Goal: Information Seeking & Learning: Learn about a topic

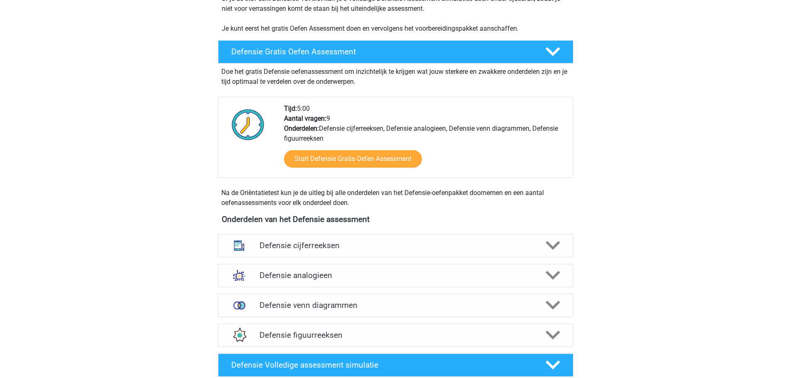
scroll to position [332, 0]
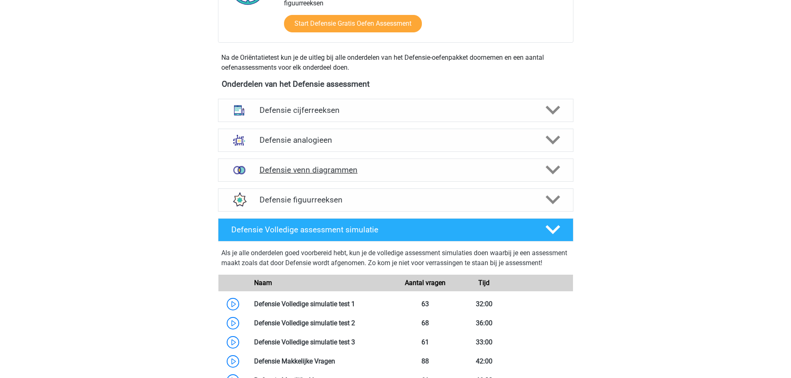
click at [353, 166] on h4 "Defensie venn diagrammen" at bounding box center [395, 170] width 272 height 10
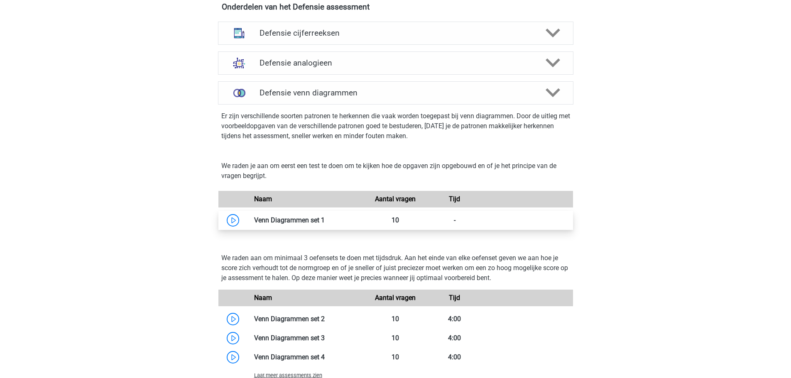
scroll to position [539, 0]
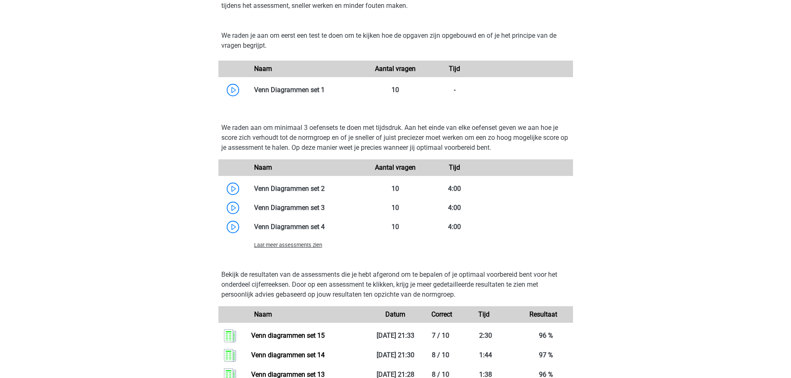
click at [293, 246] on span "Laat meer assessments zien" at bounding box center [288, 245] width 68 height 6
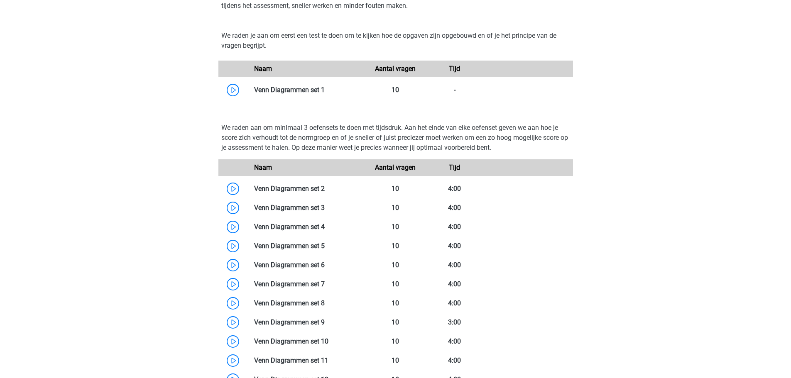
scroll to position [373, 0]
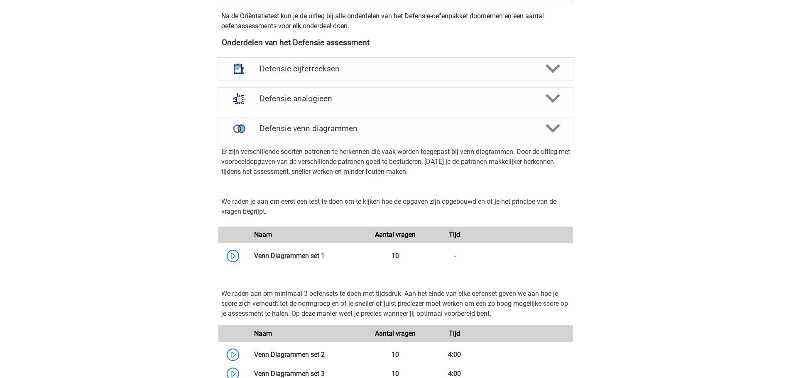
click at [300, 99] on h4 "Defensie analogieen" at bounding box center [395, 99] width 272 height 10
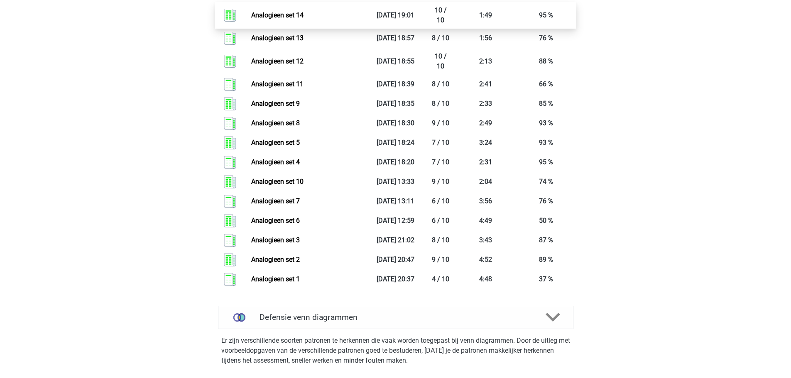
scroll to position [1203, 0]
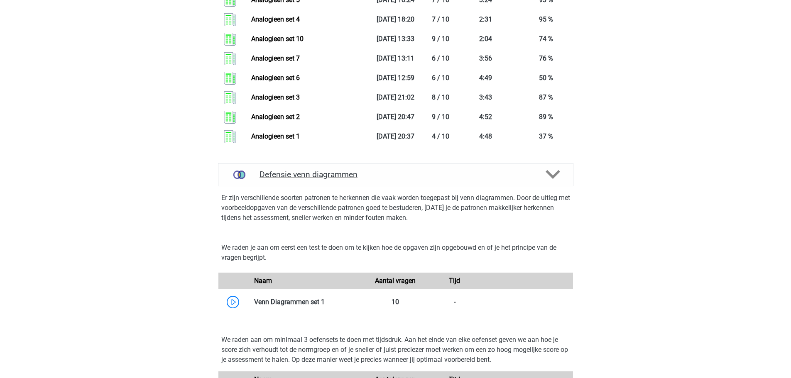
click at [317, 177] on h4 "Defensie venn diagrammen" at bounding box center [395, 175] width 272 height 10
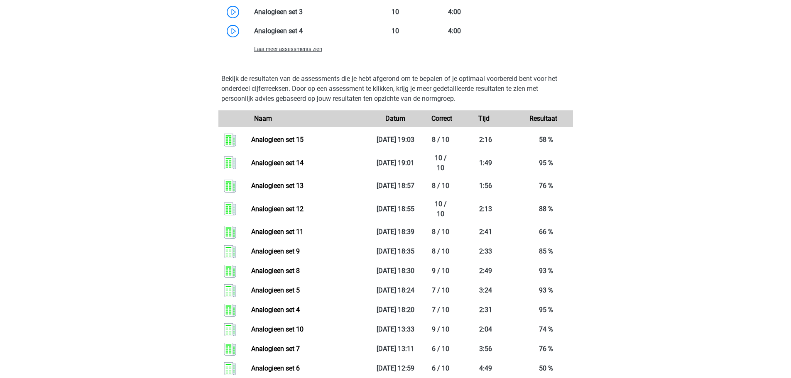
scroll to position [788, 0]
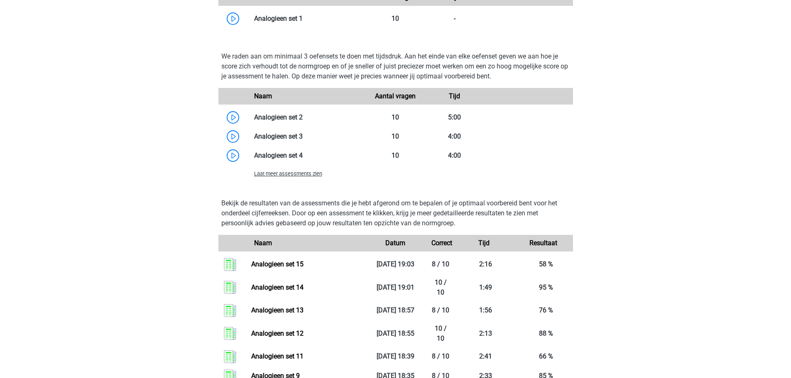
click at [294, 174] on span "Laat meer assessments zien" at bounding box center [288, 174] width 68 height 6
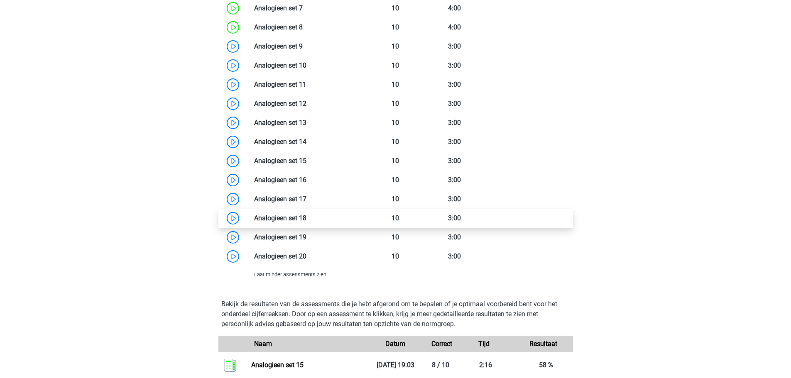
scroll to position [1037, 0]
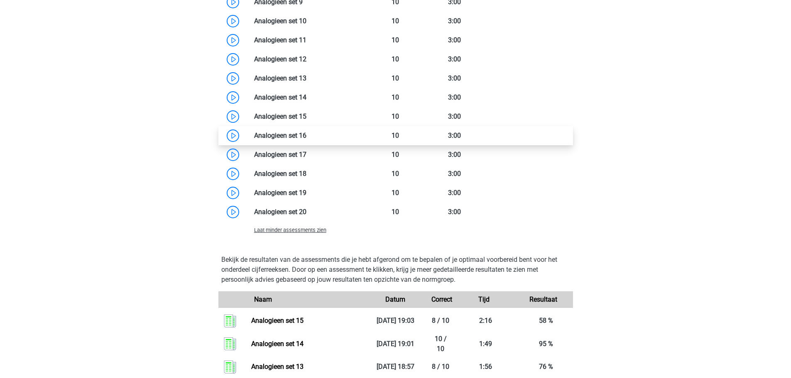
click at [306, 133] on link at bounding box center [306, 136] width 0 height 8
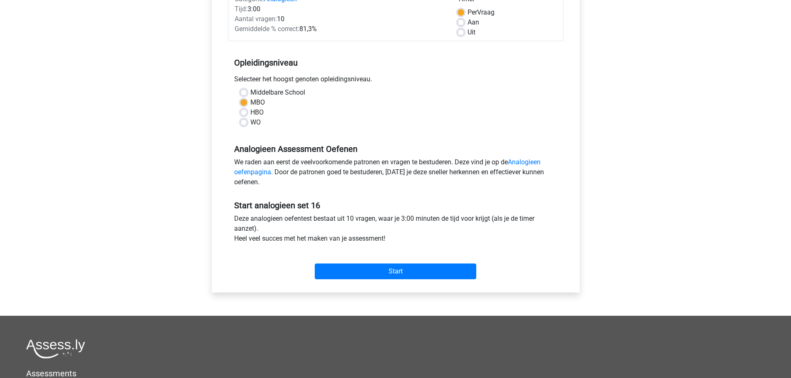
scroll to position [166, 0]
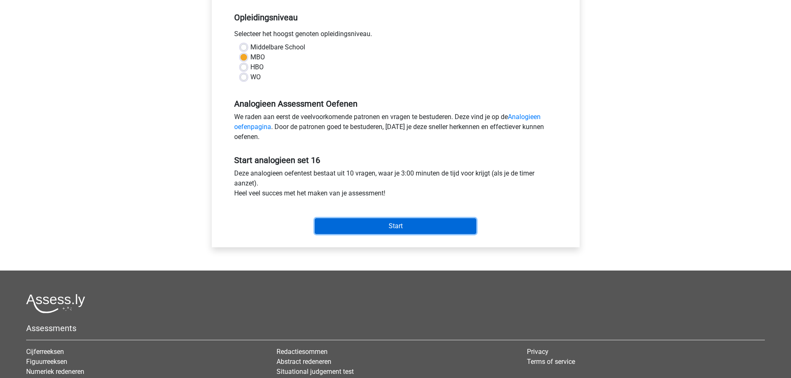
click at [376, 225] on input "Start" at bounding box center [395, 226] width 161 height 16
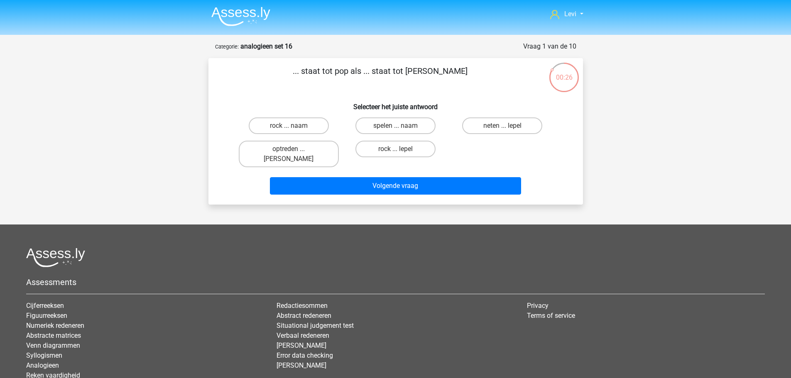
click at [504, 130] on input "neten ... lepel" at bounding box center [504, 128] width 5 height 5
radio input "true"
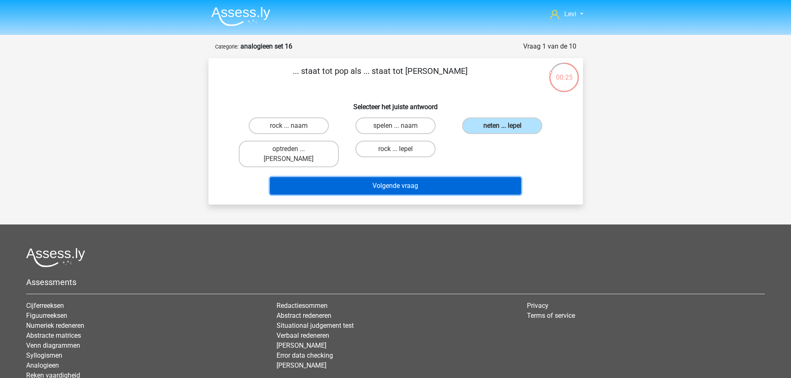
click at [493, 178] on button "Volgende vraag" at bounding box center [395, 185] width 251 height 17
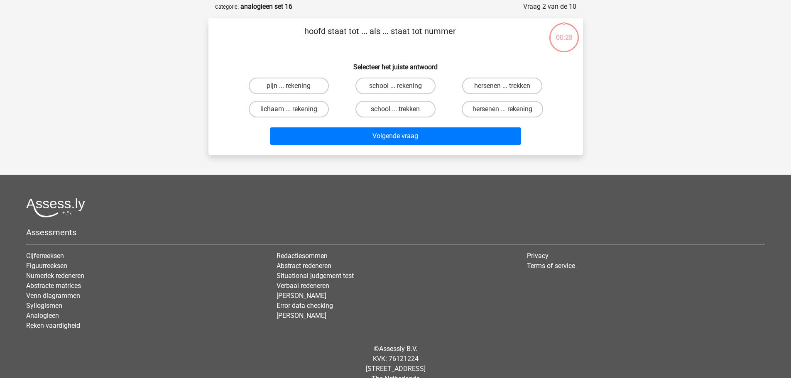
scroll to position [41, 0]
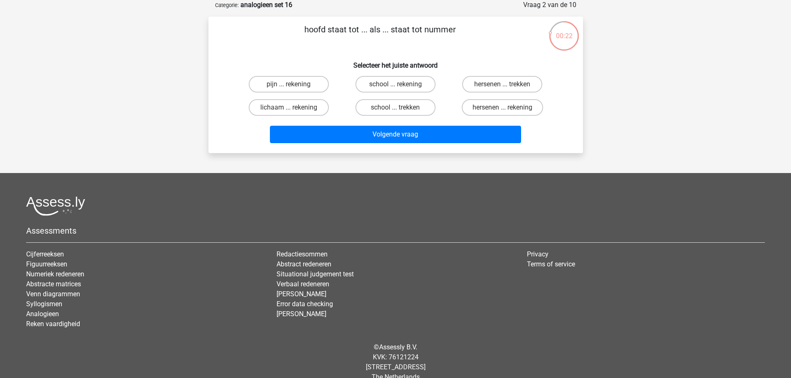
click at [290, 85] on input "pijn ... rekening" at bounding box center [290, 86] width 5 height 5
radio input "true"
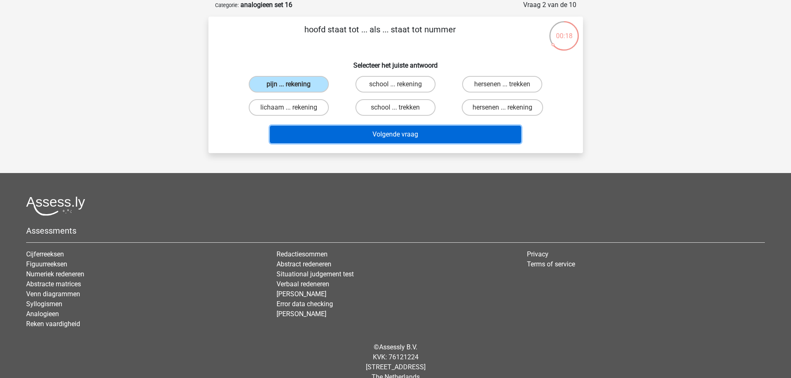
click at [411, 138] on button "Volgende vraag" at bounding box center [395, 134] width 251 height 17
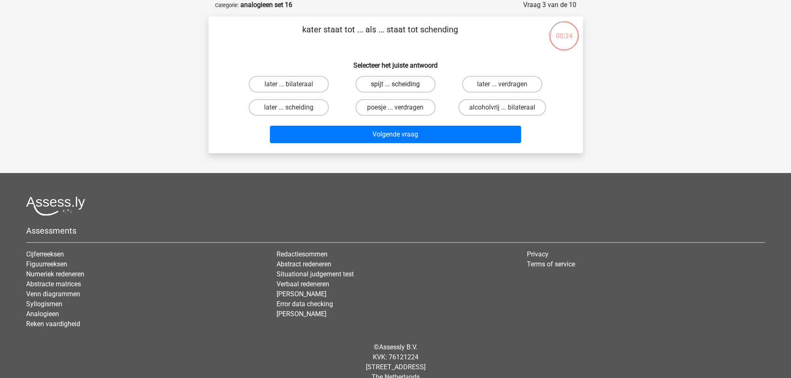
click at [410, 89] on label "spijt ... scheiding" at bounding box center [395, 84] width 80 height 17
click at [400, 89] on input "spijt ... scheiding" at bounding box center [397, 86] width 5 height 5
radio input "true"
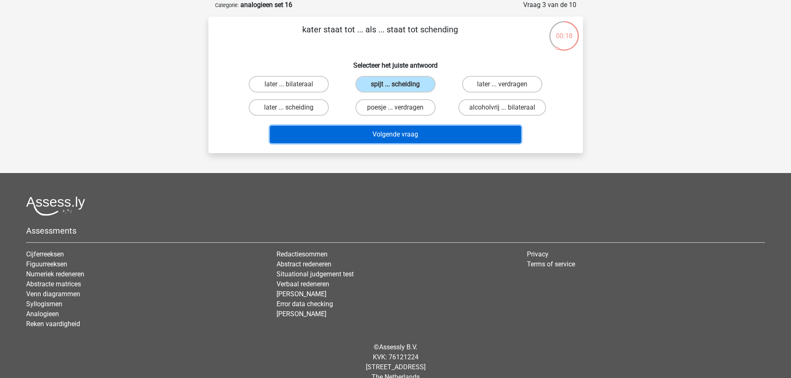
click at [428, 139] on button "Volgende vraag" at bounding box center [395, 134] width 251 height 17
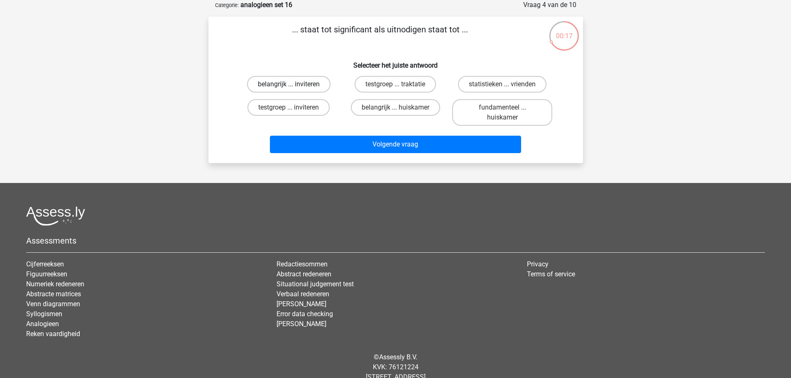
click at [312, 91] on label "belangrijk ... inviteren" at bounding box center [288, 84] width 83 height 17
click at [294, 90] on input "belangrijk ... inviteren" at bounding box center [290, 86] width 5 height 5
radio input "true"
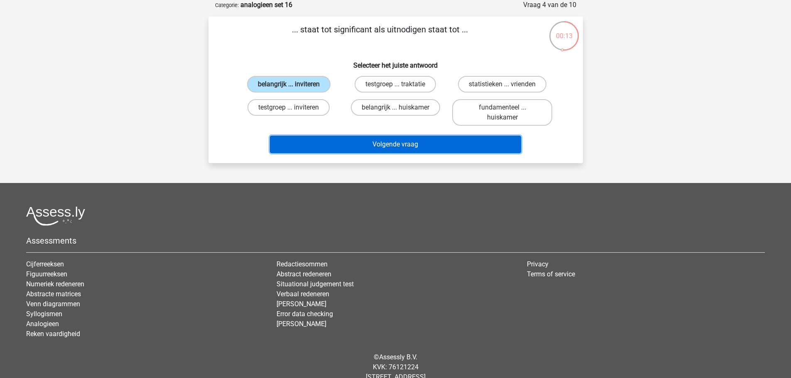
click at [423, 143] on button "Volgende vraag" at bounding box center [395, 144] width 251 height 17
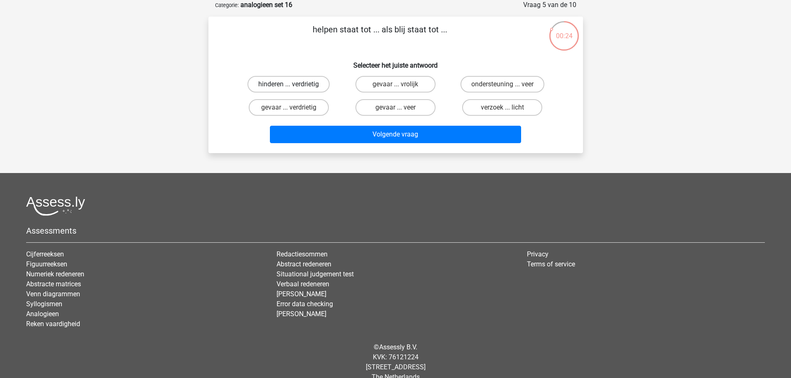
click at [322, 83] on label "hinderen ... verdrietig" at bounding box center [288, 84] width 82 height 17
click at [294, 84] on input "hinderen ... verdrietig" at bounding box center [290, 86] width 5 height 5
radio input "true"
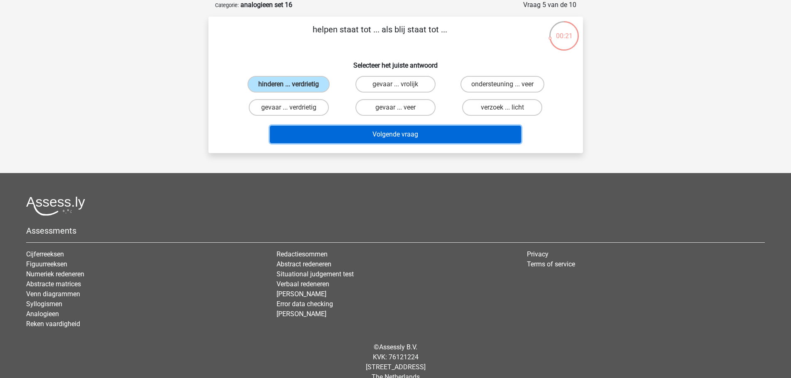
click at [409, 142] on button "Volgende vraag" at bounding box center [395, 134] width 251 height 17
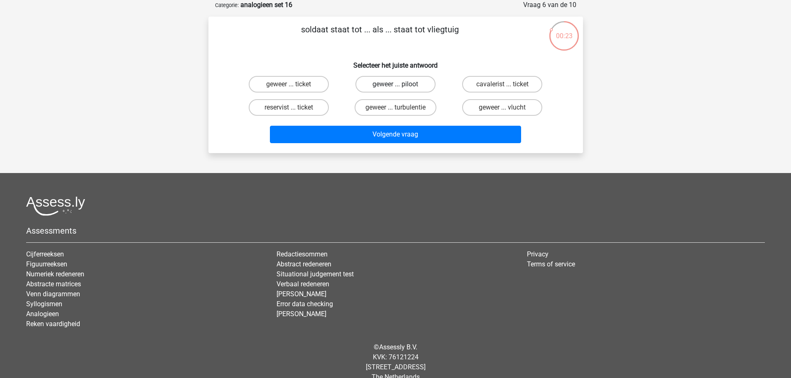
click at [385, 85] on label "geweer ... piloot" at bounding box center [395, 84] width 80 height 17
click at [395, 85] on input "geweer ... piloot" at bounding box center [397, 86] width 5 height 5
radio input "true"
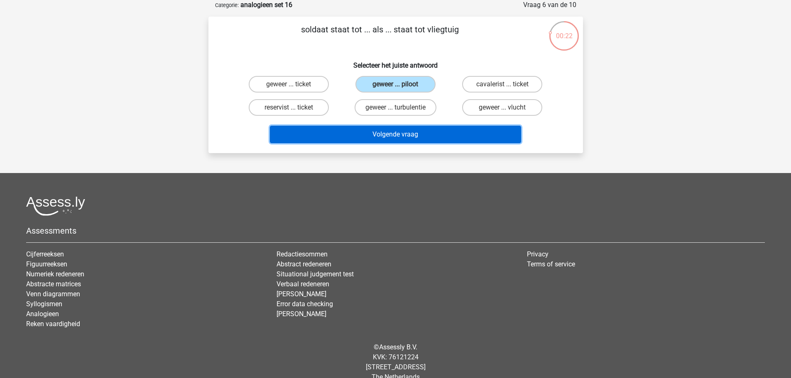
click at [402, 139] on button "Volgende vraag" at bounding box center [395, 134] width 251 height 17
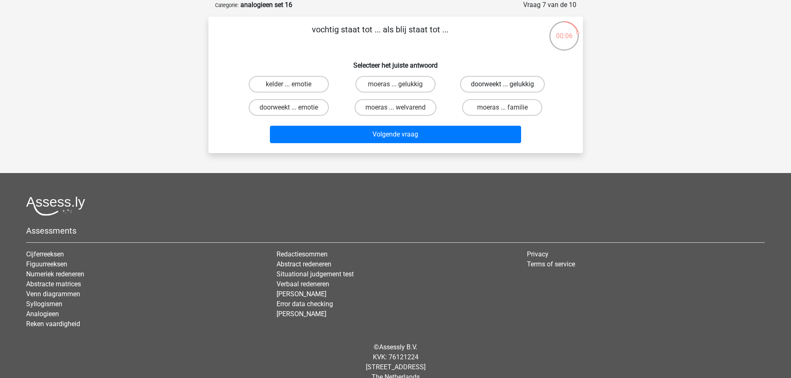
click at [488, 86] on label "doorweekt ... gelukkig" at bounding box center [502, 84] width 85 height 17
click at [502, 86] on input "doorweekt ... gelukkig" at bounding box center [504, 86] width 5 height 5
radio input "true"
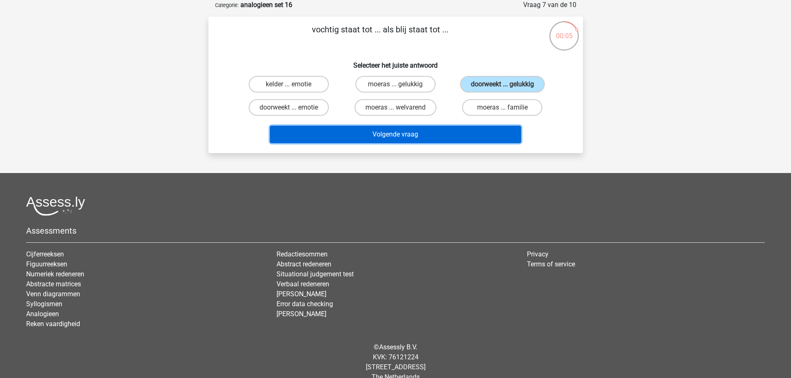
click at [478, 137] on button "Volgende vraag" at bounding box center [395, 134] width 251 height 17
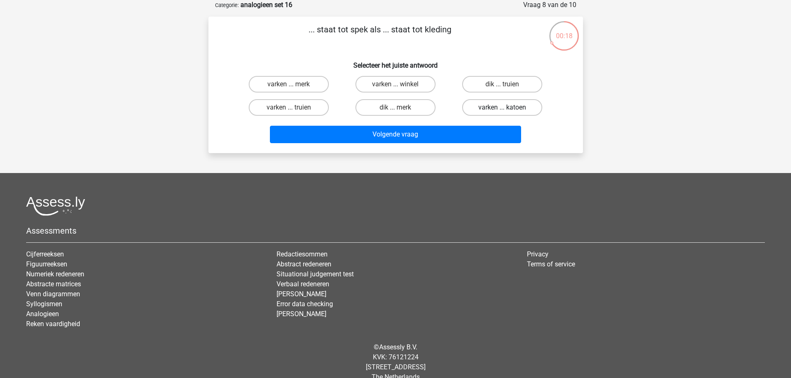
click at [494, 112] on label "varken ... katoen" at bounding box center [502, 107] width 80 height 17
click at [502, 112] on input "varken ... katoen" at bounding box center [504, 109] width 5 height 5
radio input "true"
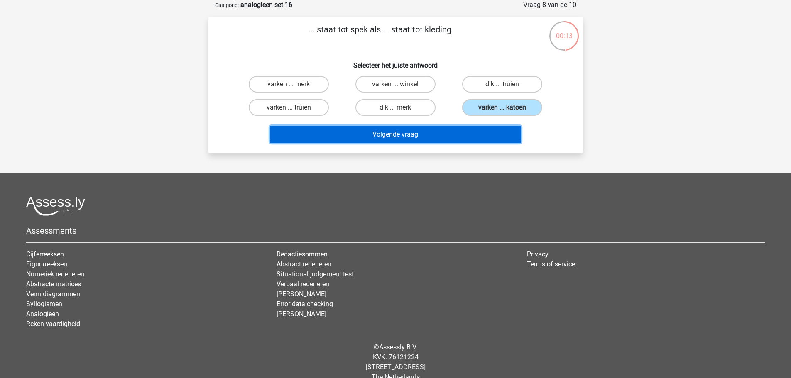
click at [486, 139] on button "Volgende vraag" at bounding box center [395, 134] width 251 height 17
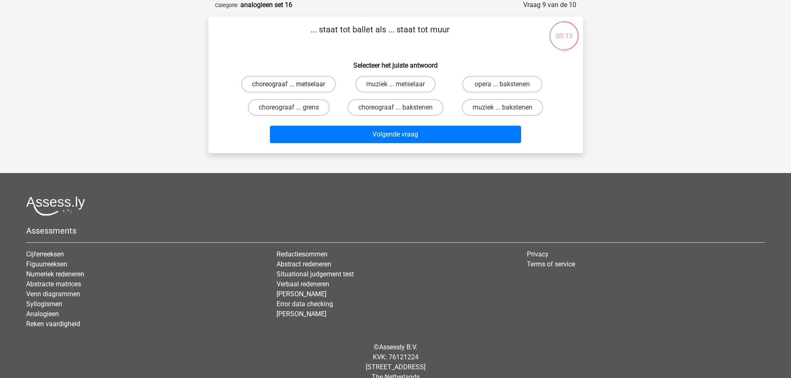
click at [313, 88] on label "choreograaf ... metselaar" at bounding box center [288, 84] width 95 height 17
click at [294, 88] on input "choreograaf ... metselaar" at bounding box center [290, 86] width 5 height 5
radio input "true"
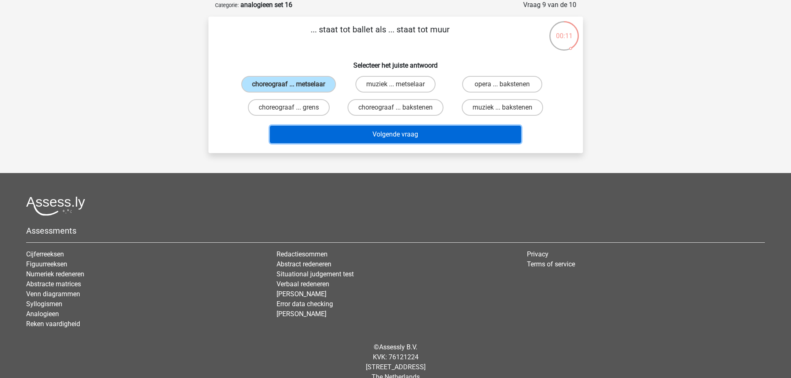
click at [409, 133] on button "Volgende vraag" at bounding box center [395, 134] width 251 height 17
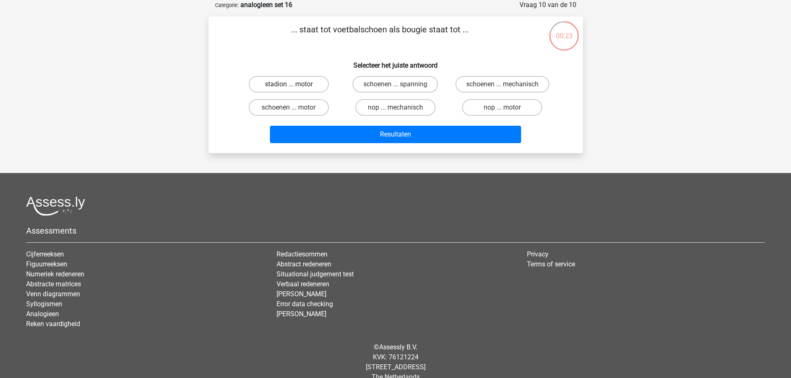
click at [311, 83] on label "stadion ... motor" at bounding box center [289, 84] width 80 height 17
click at [294, 84] on input "stadion ... motor" at bounding box center [290, 86] width 5 height 5
radio input "true"
click at [498, 109] on label "nop ... motor" at bounding box center [502, 107] width 80 height 17
click at [502, 109] on input "nop ... motor" at bounding box center [504, 109] width 5 height 5
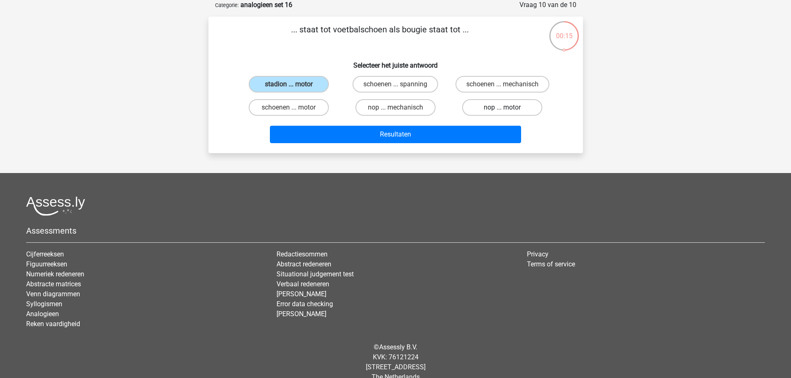
radio input "true"
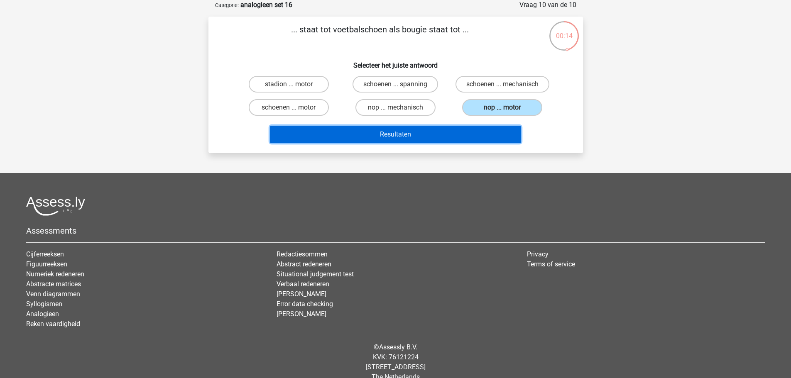
click at [495, 139] on button "Resultaten" at bounding box center [395, 134] width 251 height 17
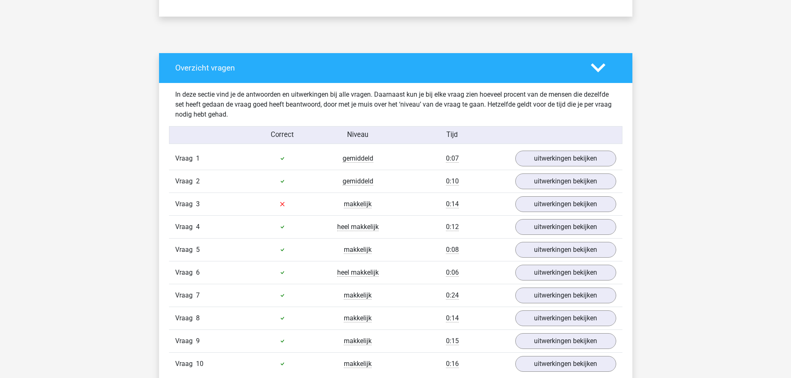
scroll to position [456, 0]
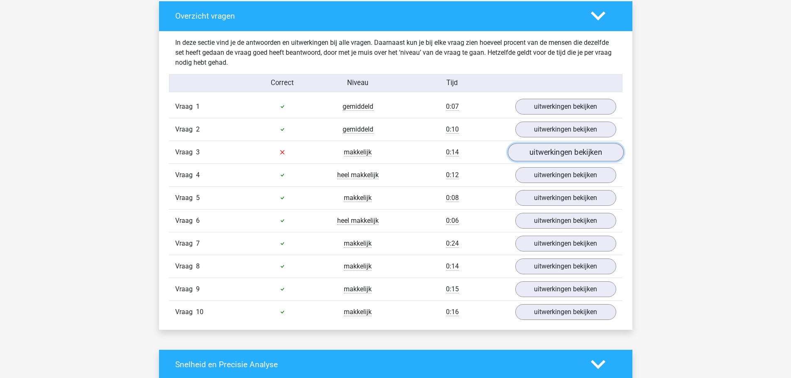
click at [530, 154] on link "uitwerkingen bekijken" at bounding box center [565, 152] width 116 height 18
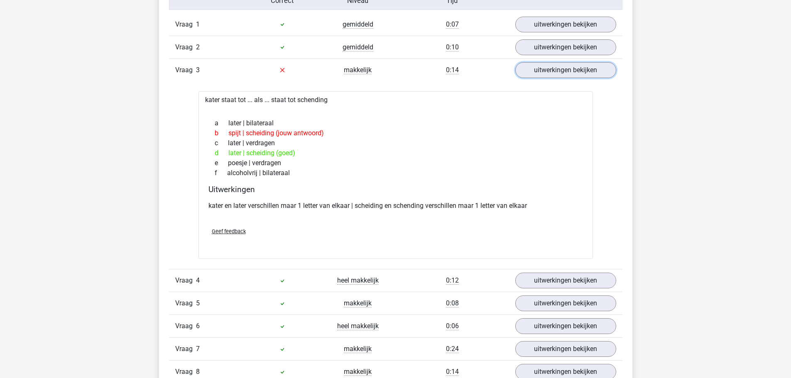
scroll to position [415, 0]
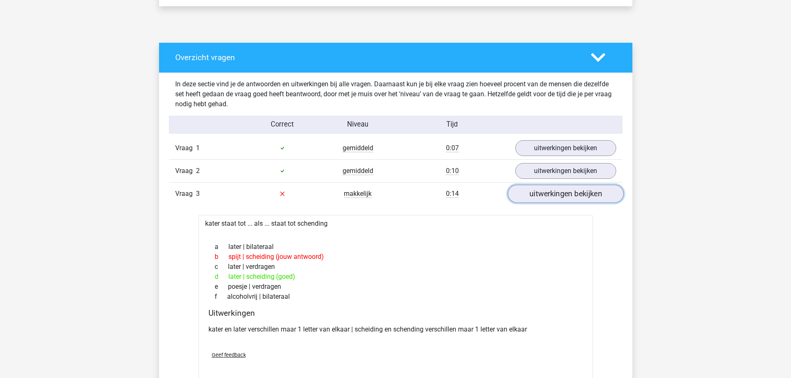
click at [555, 190] on link "uitwerkingen bekijken" at bounding box center [565, 194] width 116 height 18
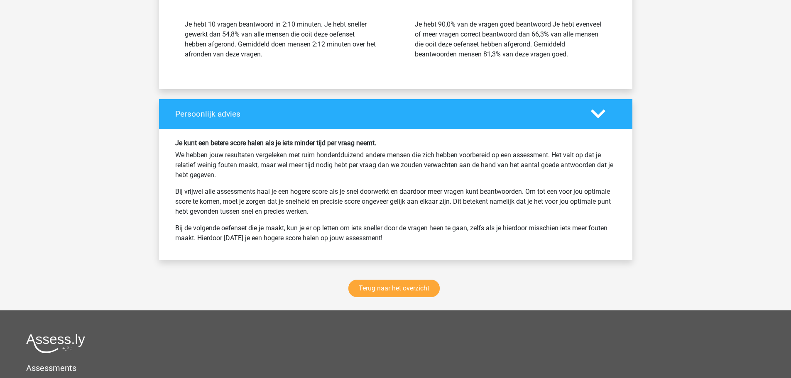
scroll to position [996, 0]
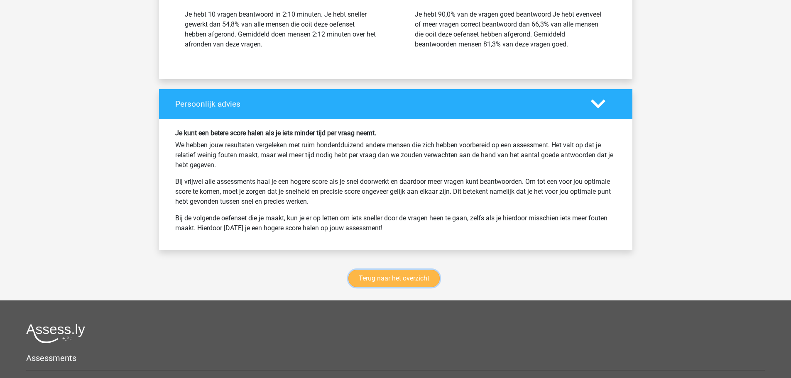
click at [414, 281] on link "Terug naar het overzicht" at bounding box center [393, 278] width 91 height 17
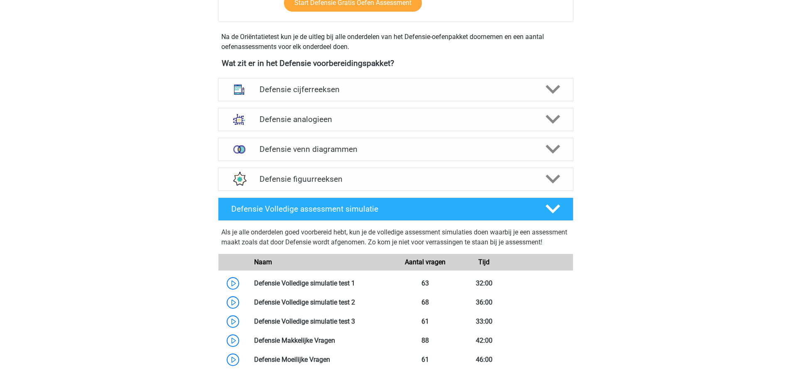
scroll to position [415, 0]
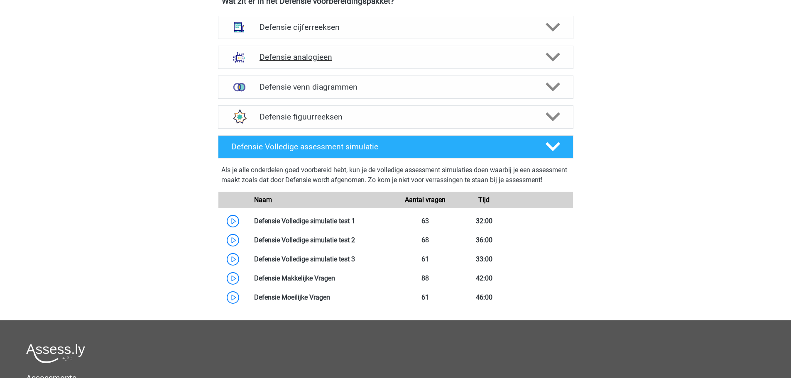
click at [333, 54] on h4 "Defensie analogieen" at bounding box center [395, 57] width 272 height 10
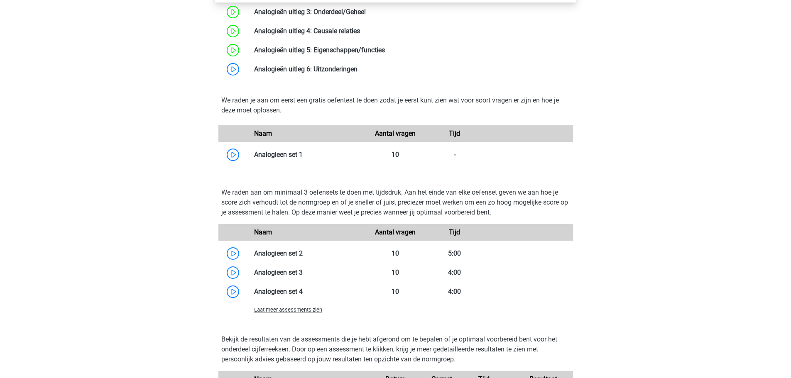
scroll to position [664, 0]
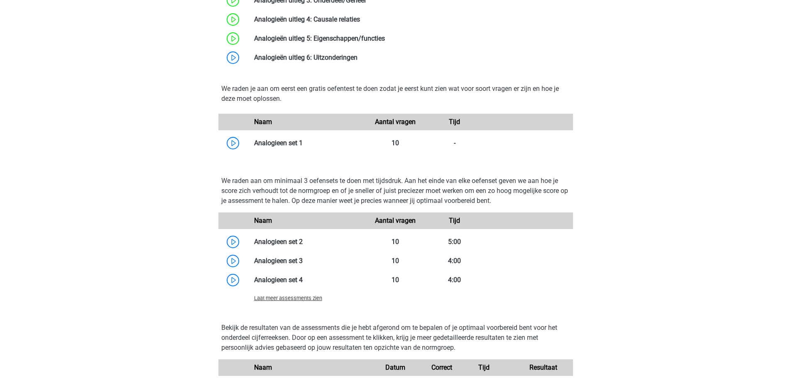
click at [310, 300] on span "Laat meer assessments zien" at bounding box center [288, 298] width 68 height 6
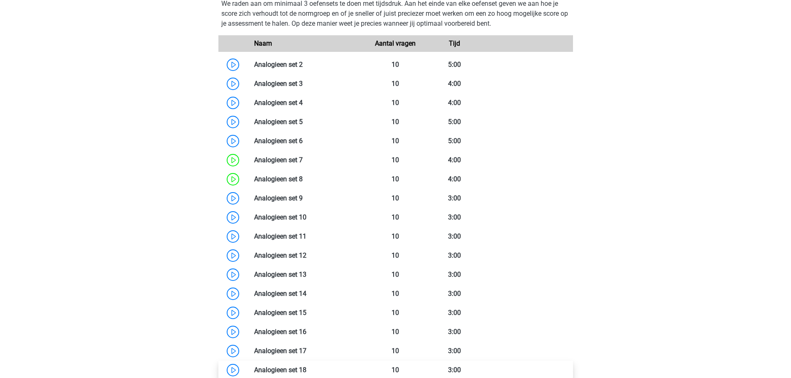
scroll to position [913, 0]
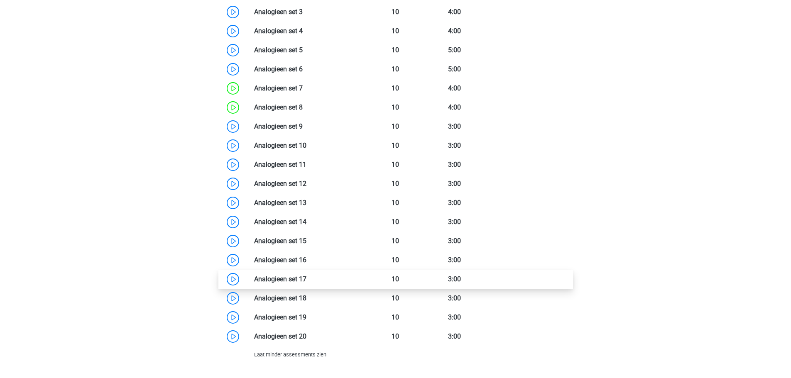
click at [306, 278] on link at bounding box center [306, 279] width 0 height 8
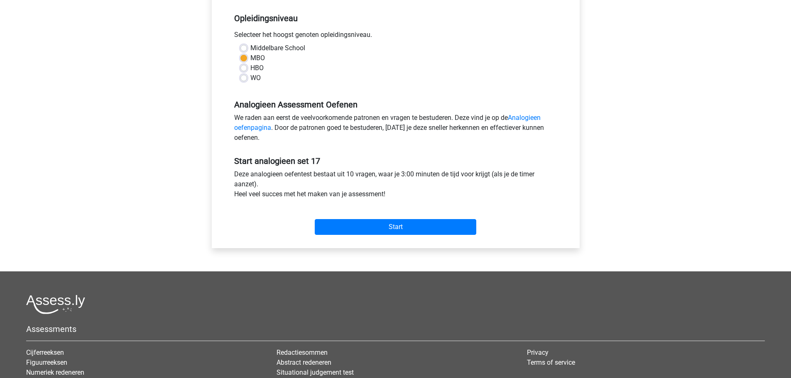
scroll to position [207, 0]
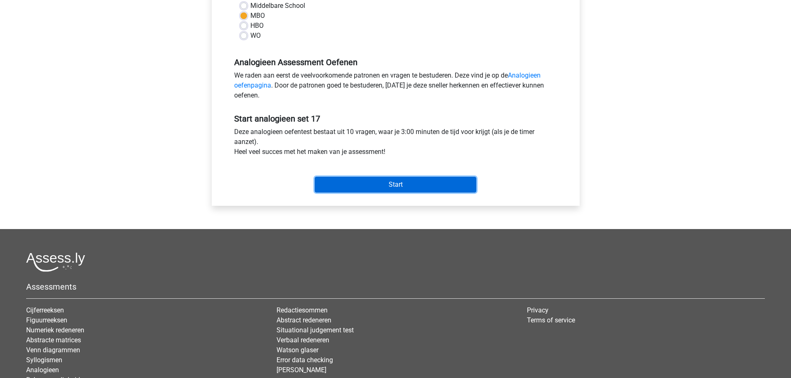
click at [407, 186] on input "Start" at bounding box center [395, 185] width 161 height 16
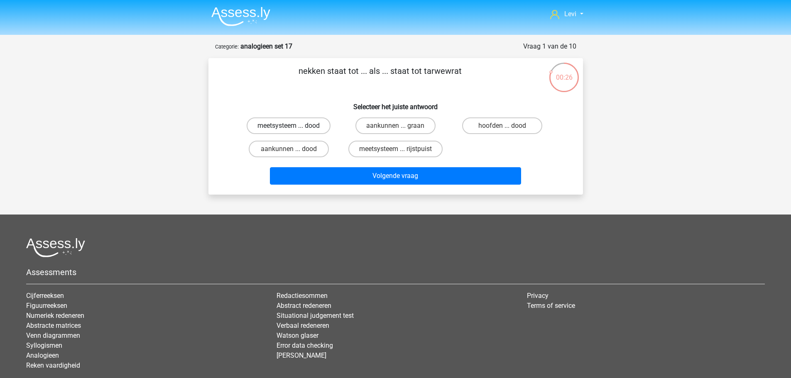
click at [309, 128] on label "meetsysteem ... dood" at bounding box center [289, 125] width 84 height 17
click at [294, 128] on input "meetsysteem ... dood" at bounding box center [290, 128] width 5 height 5
radio input "true"
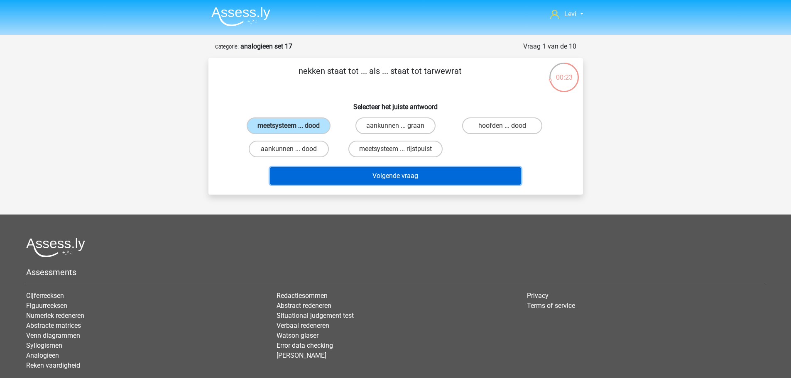
click at [389, 182] on button "Volgende vraag" at bounding box center [395, 175] width 251 height 17
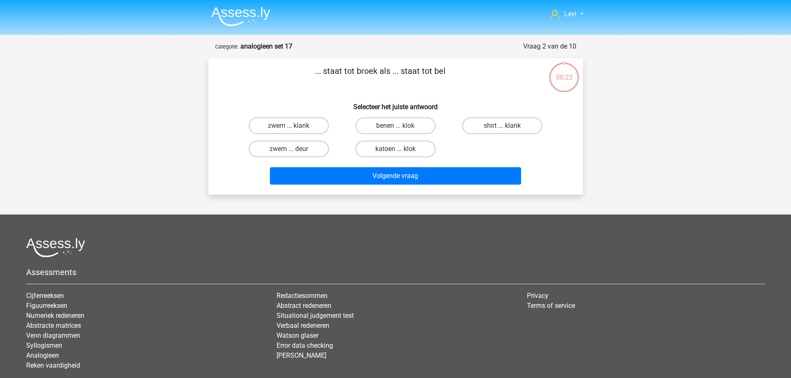
scroll to position [41, 0]
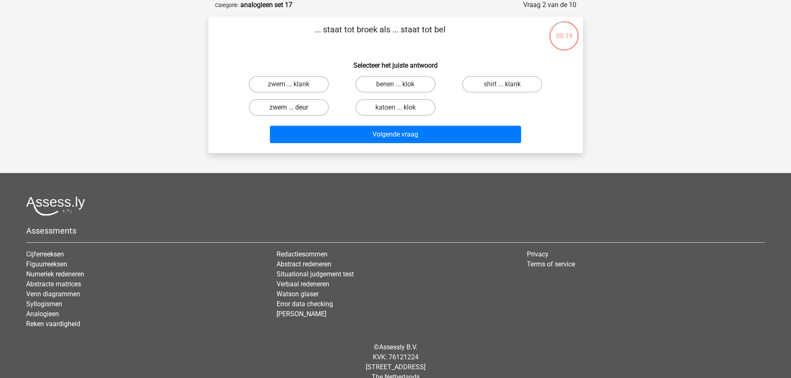
click at [301, 105] on label "zwem ... deur" at bounding box center [289, 107] width 80 height 17
click at [294, 107] on input "zwem ... deur" at bounding box center [290, 109] width 5 height 5
radio input "true"
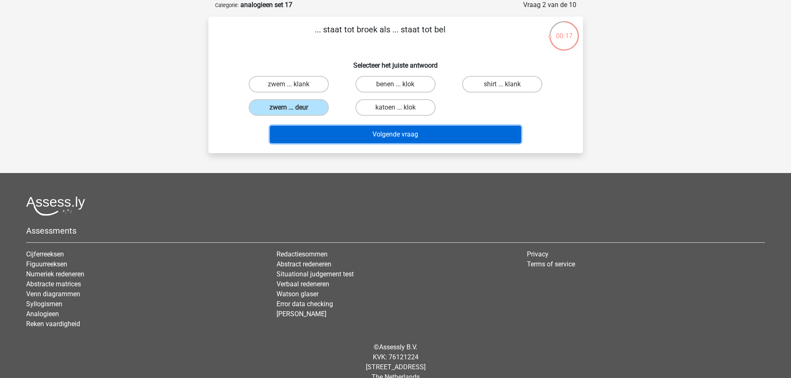
click at [407, 138] on button "Volgende vraag" at bounding box center [395, 134] width 251 height 17
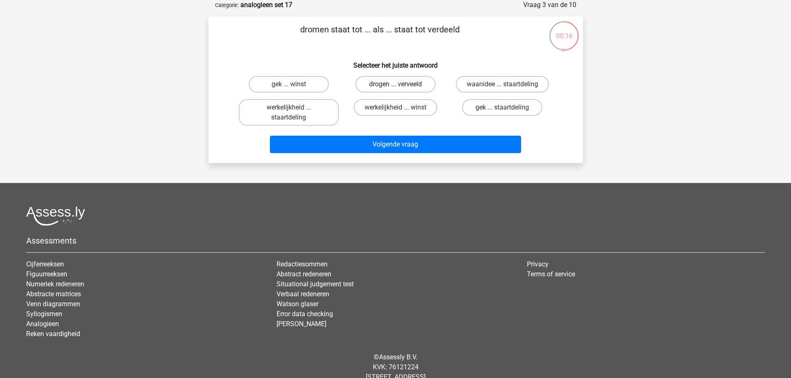
click at [412, 88] on label "drogen ... verveeld" at bounding box center [395, 84] width 80 height 17
click at [400, 88] on input "drogen ... verveeld" at bounding box center [397, 86] width 5 height 5
radio input "true"
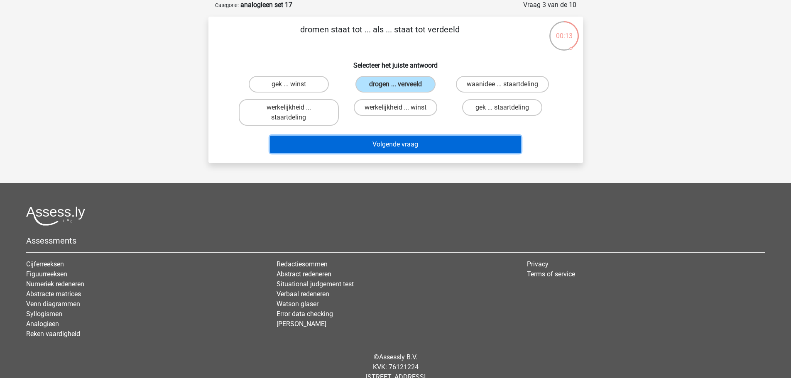
click at [423, 146] on button "Volgende vraag" at bounding box center [395, 144] width 251 height 17
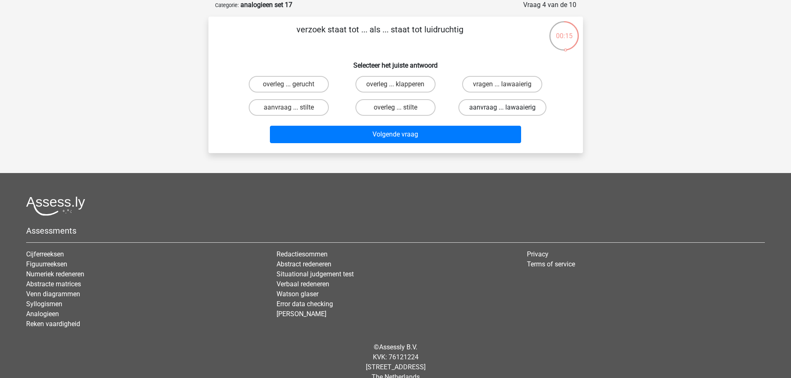
click at [524, 115] on label "aanvraag ... lawaaierig" at bounding box center [502, 107] width 88 height 17
click at [508, 113] on input "aanvraag ... lawaaierig" at bounding box center [504, 109] width 5 height 5
radio input "true"
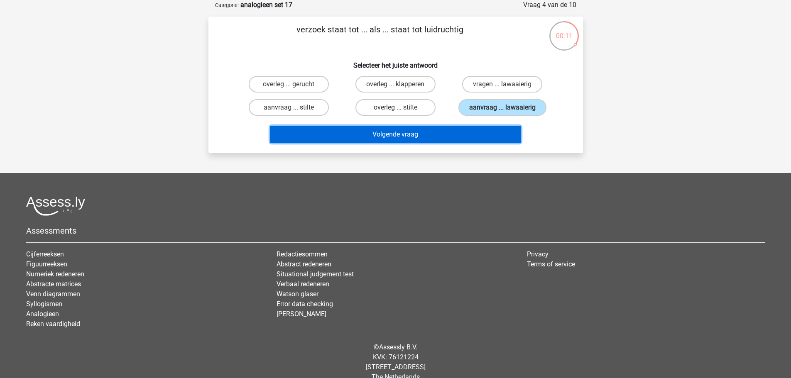
click at [488, 135] on button "Volgende vraag" at bounding box center [395, 134] width 251 height 17
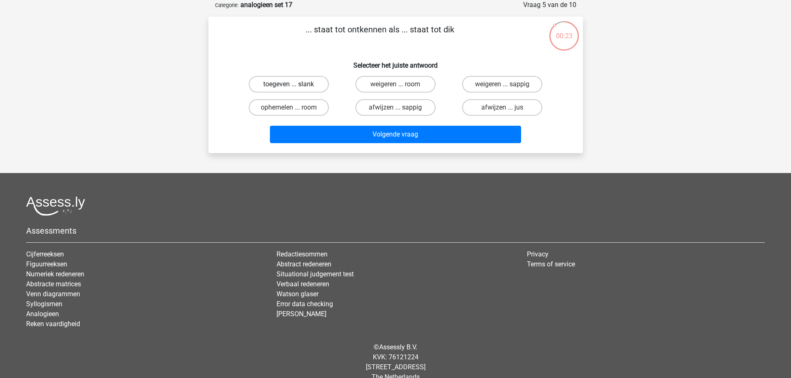
click at [298, 83] on label "toegeven ... slank" at bounding box center [289, 84] width 80 height 17
click at [294, 84] on input "toegeven ... slank" at bounding box center [290, 86] width 5 height 5
radio input "true"
click at [405, 145] on div "Volgende vraag" at bounding box center [395, 136] width 320 height 21
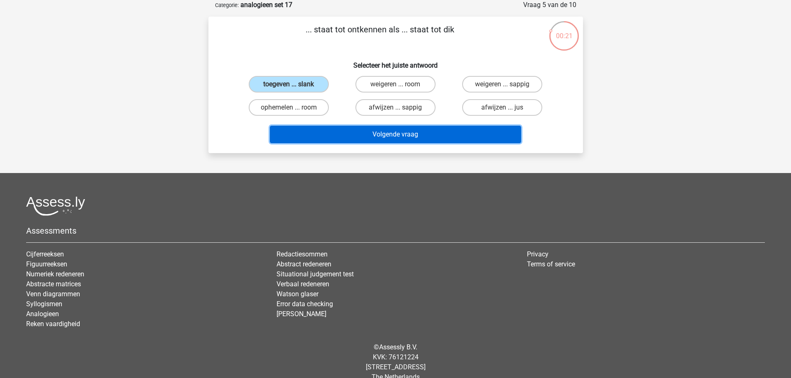
click at [407, 137] on button "Volgende vraag" at bounding box center [395, 134] width 251 height 17
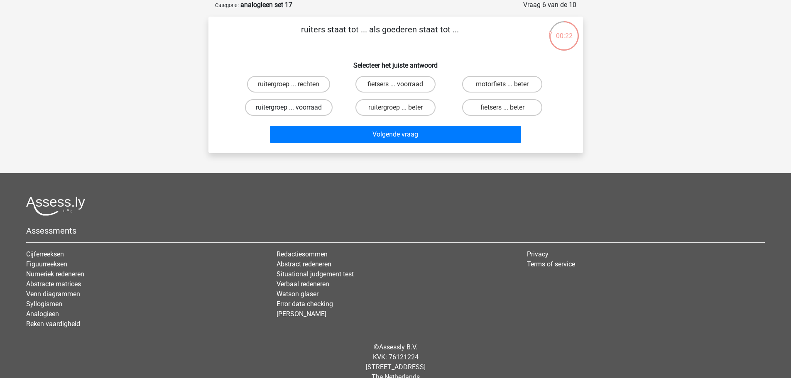
click at [306, 110] on label "ruitergroep ... voorraad" at bounding box center [289, 107] width 88 height 17
click at [294, 110] on input "ruitergroep ... voorraad" at bounding box center [290, 109] width 5 height 5
radio input "true"
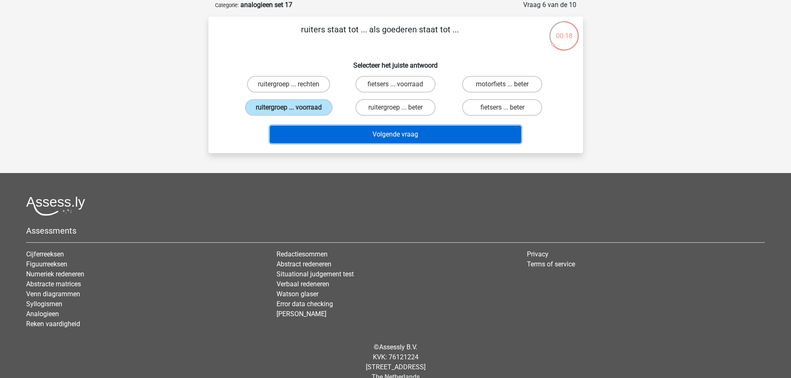
click at [395, 139] on button "Volgende vraag" at bounding box center [395, 134] width 251 height 17
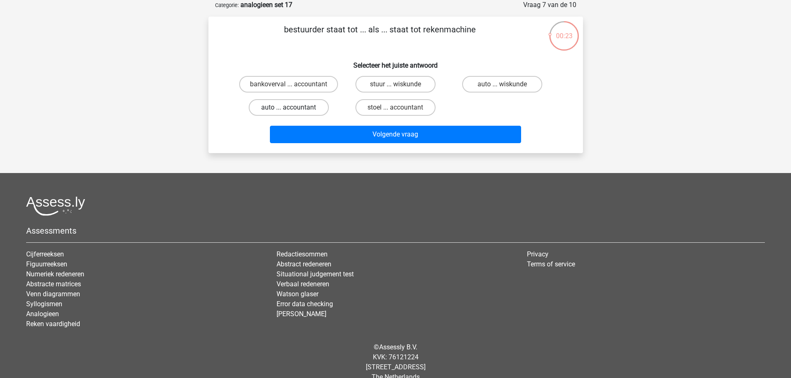
click at [313, 112] on label "auto ... accountant" at bounding box center [289, 107] width 80 height 17
click at [294, 112] on input "auto ... accountant" at bounding box center [290, 109] width 5 height 5
radio input "true"
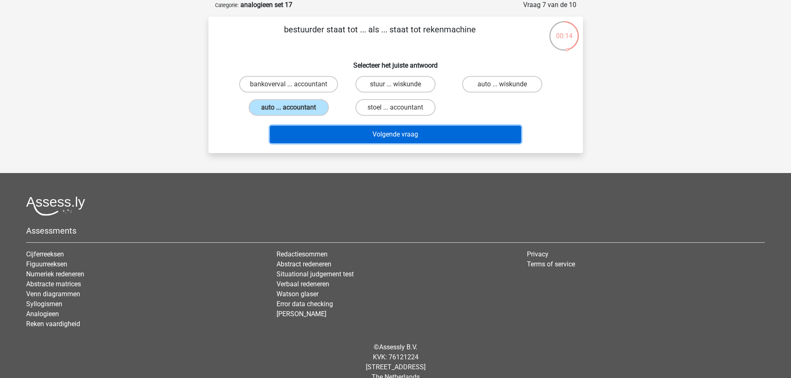
click at [381, 139] on button "Volgende vraag" at bounding box center [395, 134] width 251 height 17
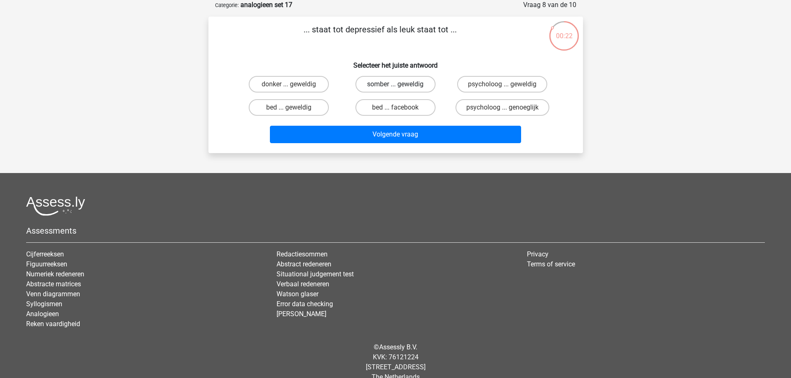
click at [404, 84] on label "somber ... geweldig" at bounding box center [395, 84] width 80 height 17
click at [400, 84] on input "somber ... geweldig" at bounding box center [397, 86] width 5 height 5
radio input "true"
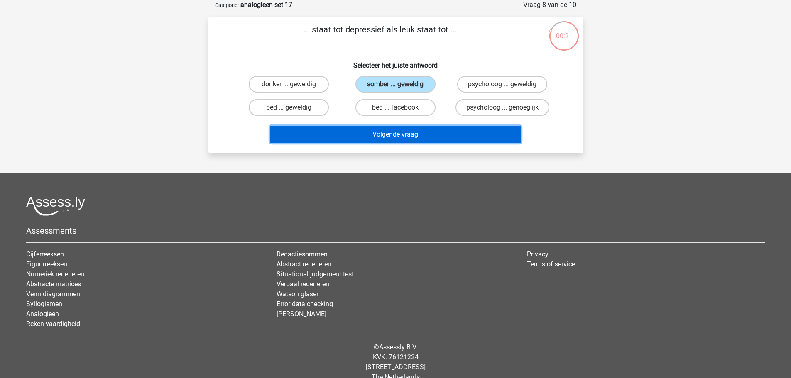
click at [437, 140] on button "Volgende vraag" at bounding box center [395, 134] width 251 height 17
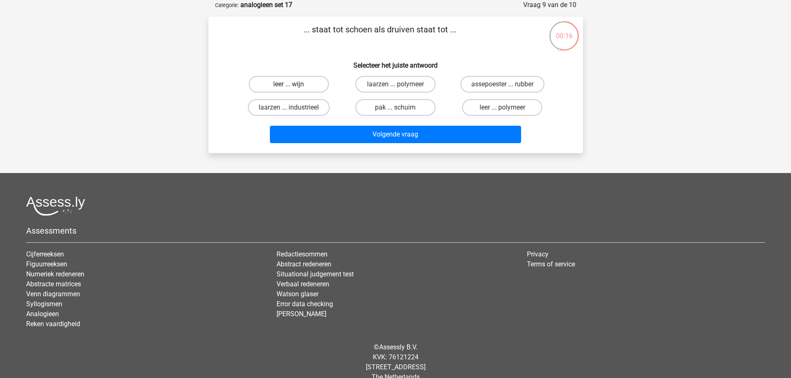
click at [299, 83] on label "leer ... wijn" at bounding box center [289, 84] width 80 height 17
click at [294, 84] on input "leer ... wijn" at bounding box center [290, 86] width 5 height 5
radio input "true"
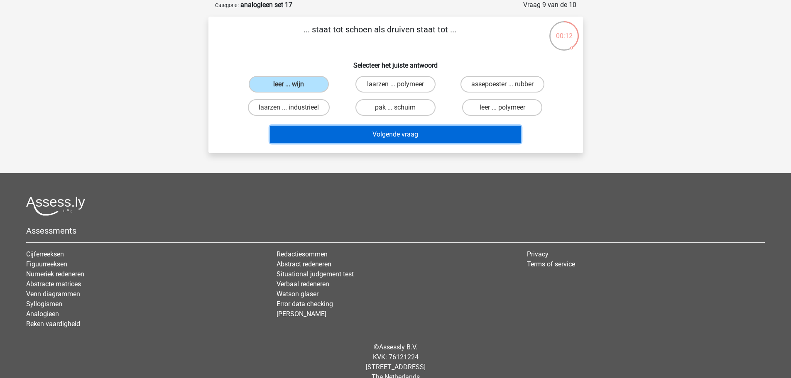
click at [420, 136] on button "Volgende vraag" at bounding box center [395, 134] width 251 height 17
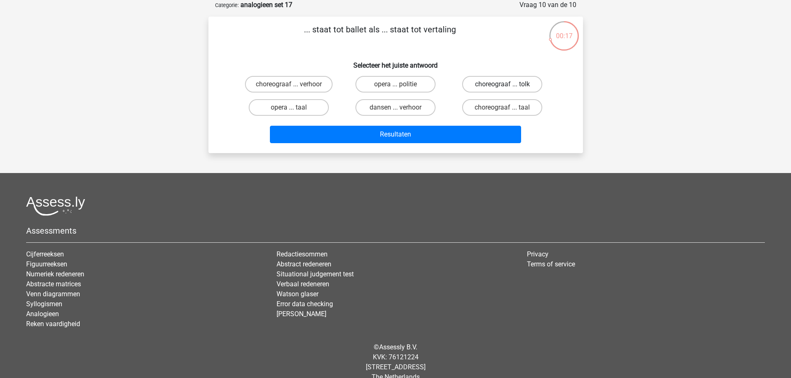
click at [500, 76] on label "choreograaf ... tolk" at bounding box center [502, 84] width 80 height 17
click at [502, 84] on input "choreograaf ... tolk" at bounding box center [504, 86] width 5 height 5
radio input "true"
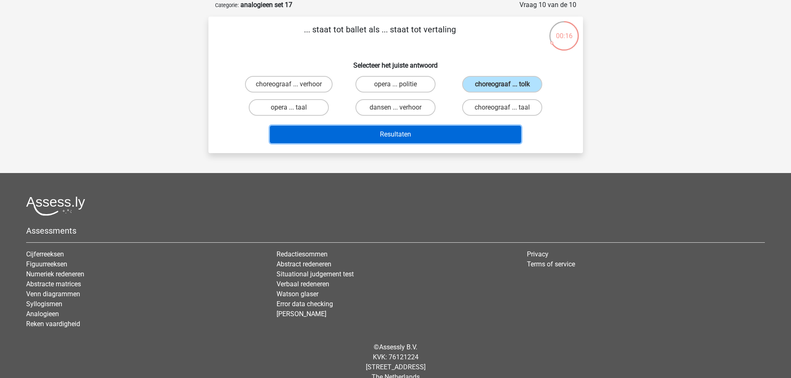
click at [492, 132] on button "Resultaten" at bounding box center [395, 134] width 251 height 17
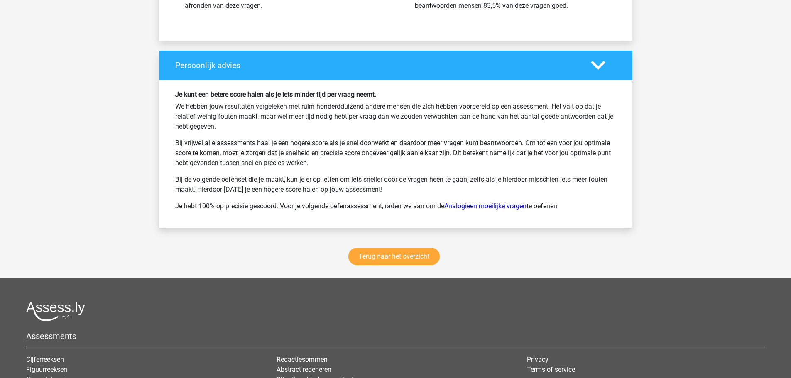
scroll to position [1120, 0]
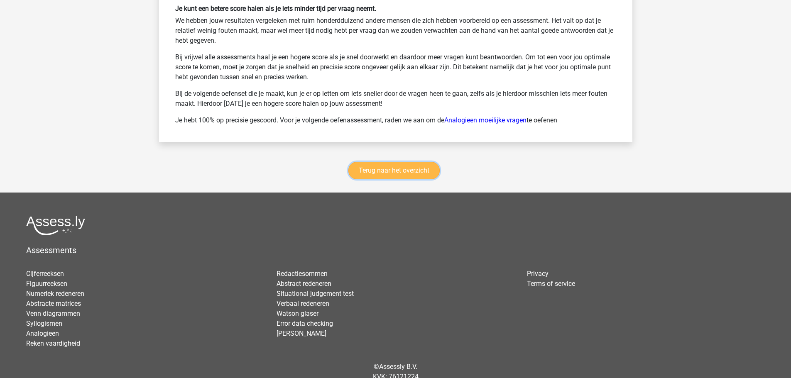
click at [400, 170] on link "Terug naar het overzicht" at bounding box center [393, 170] width 91 height 17
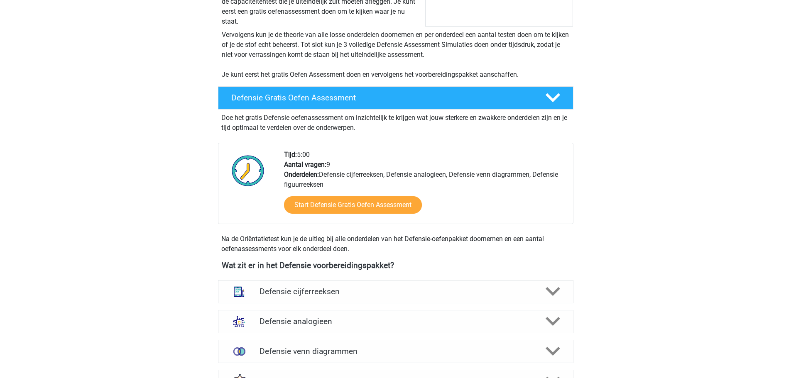
scroll to position [332, 0]
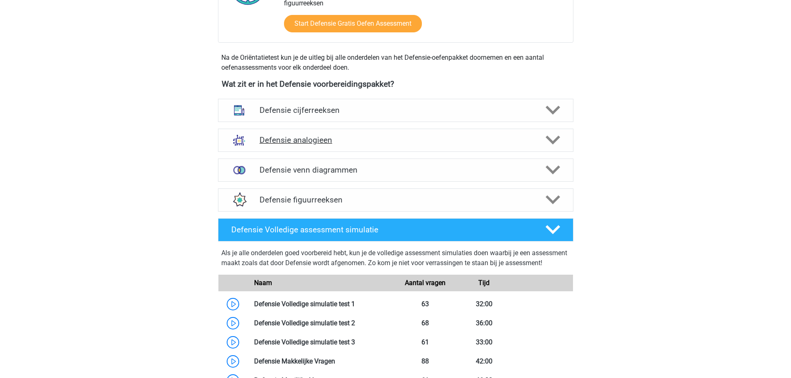
click at [342, 140] on h4 "Defensie analogieen" at bounding box center [395, 140] width 272 height 10
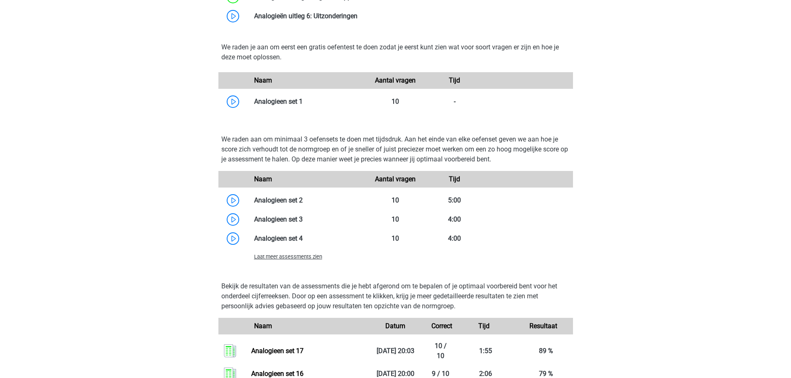
click at [300, 254] on span "Laat meer assessments zien" at bounding box center [288, 257] width 68 height 6
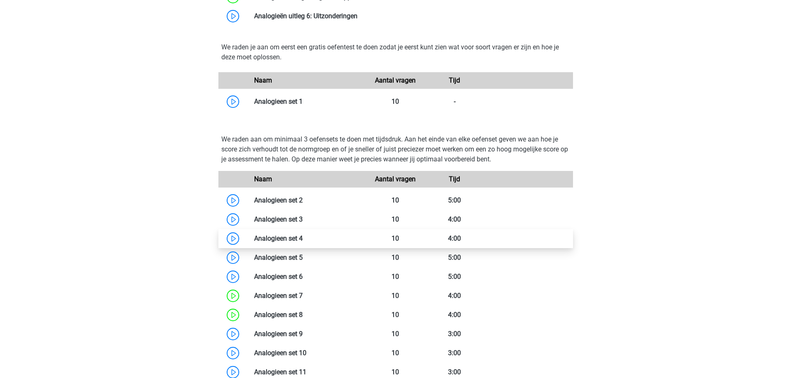
scroll to position [954, 0]
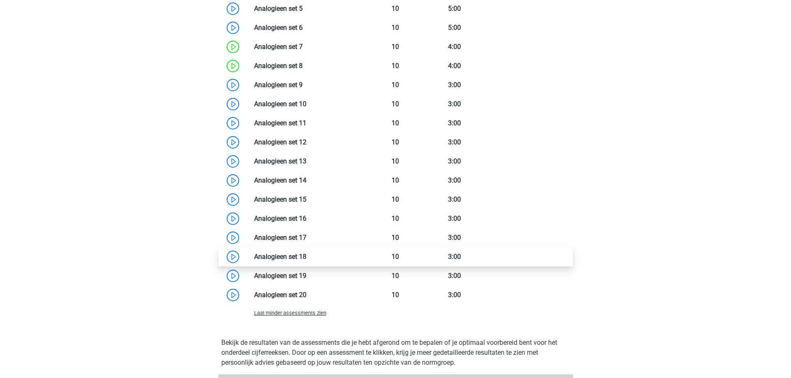
click at [306, 254] on link at bounding box center [306, 257] width 0 height 8
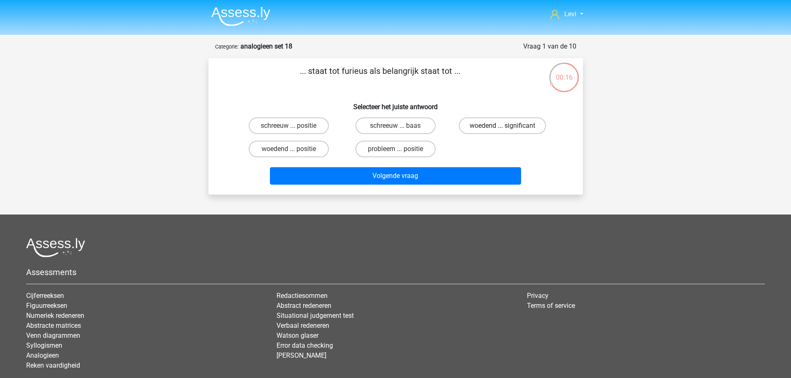
click at [481, 125] on label "woedend ... significant" at bounding box center [502, 125] width 87 height 17
click at [502, 126] on input "woedend ... significant" at bounding box center [504, 128] width 5 height 5
radio input "true"
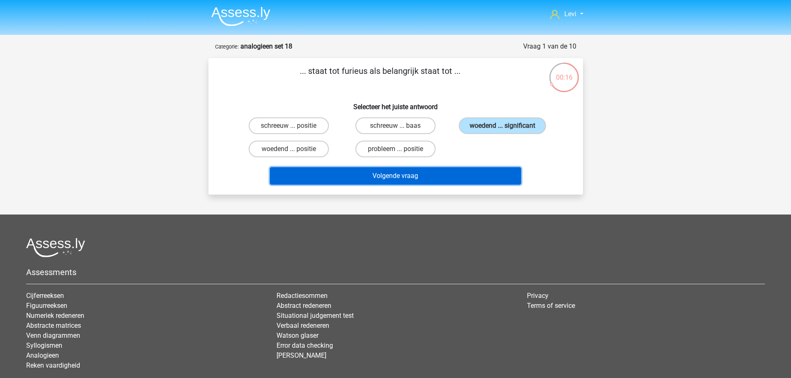
click at [483, 176] on button "Volgende vraag" at bounding box center [395, 175] width 251 height 17
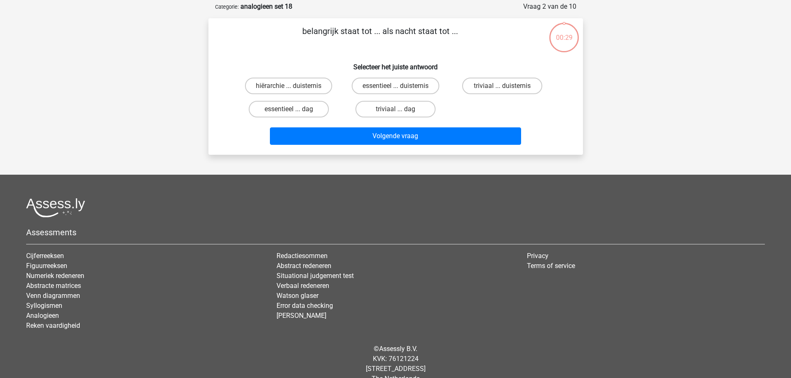
scroll to position [41, 0]
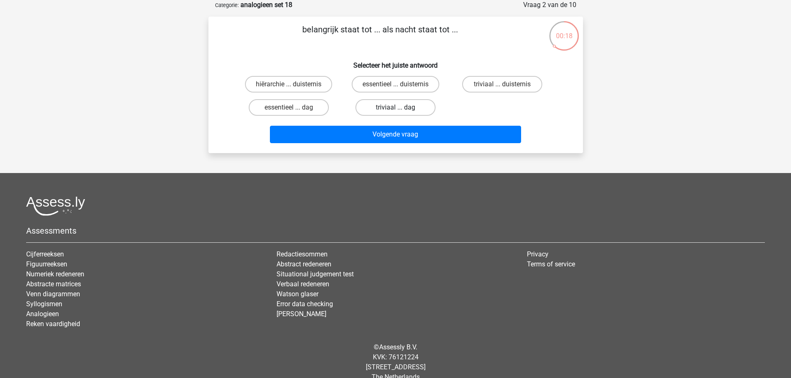
click at [412, 105] on label "triviaal ... dag" at bounding box center [395, 107] width 80 height 17
click at [400, 107] on input "triviaal ... dag" at bounding box center [397, 109] width 5 height 5
radio input "true"
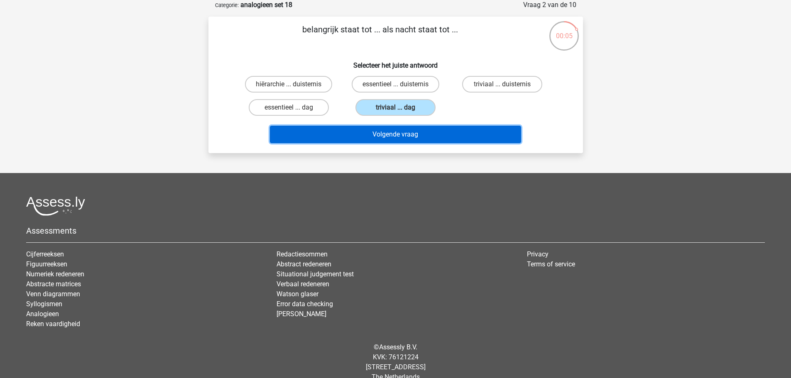
click at [424, 139] on button "Volgende vraag" at bounding box center [395, 134] width 251 height 17
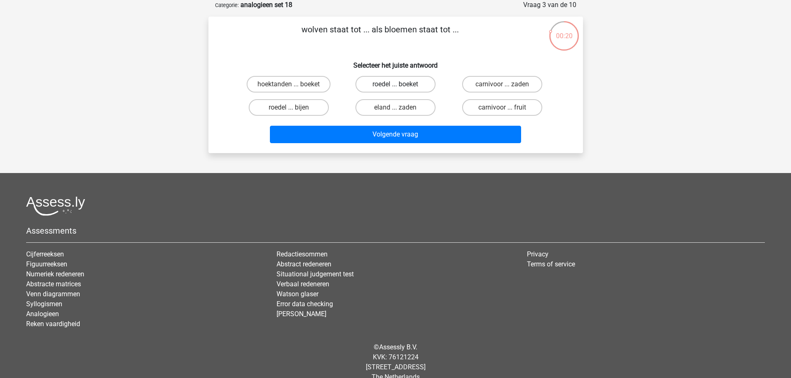
click at [417, 90] on label "roedel ... boeket" at bounding box center [395, 84] width 80 height 17
click at [400, 90] on input "roedel ... boeket" at bounding box center [397, 86] width 5 height 5
radio input "true"
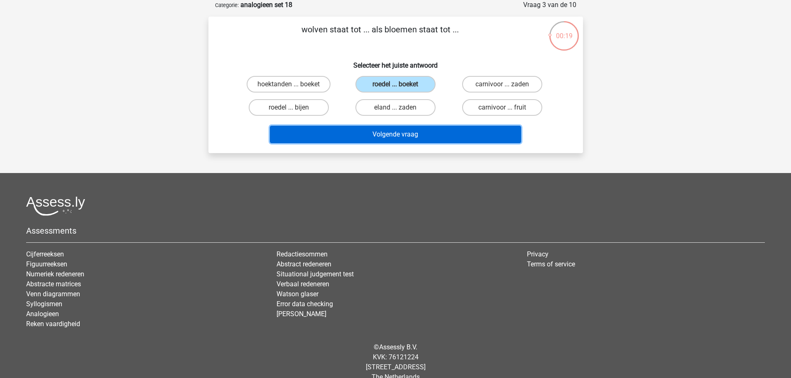
click at [443, 134] on button "Volgende vraag" at bounding box center [395, 134] width 251 height 17
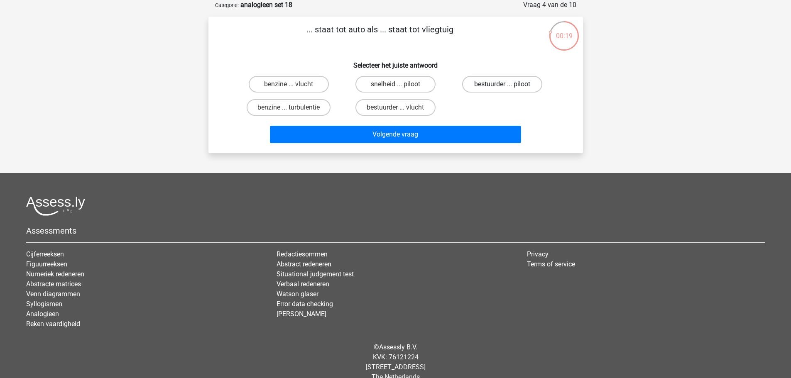
click at [508, 84] on label "bestuurder ... piloot" at bounding box center [502, 84] width 80 height 17
click at [508, 84] on input "bestuurder ... piloot" at bounding box center [504, 86] width 5 height 5
radio input "true"
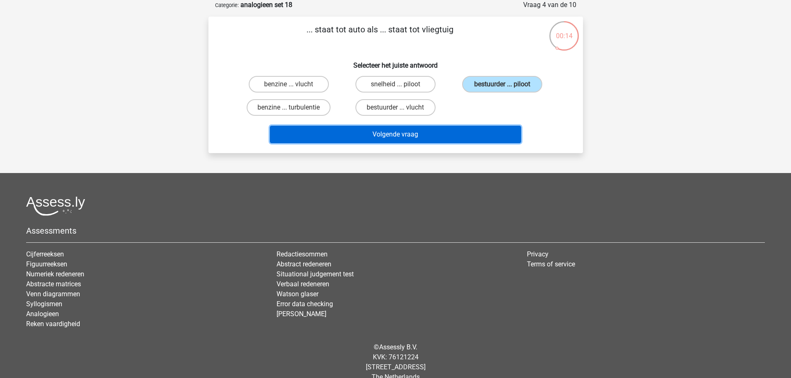
click at [459, 142] on button "Volgende vraag" at bounding box center [395, 134] width 251 height 17
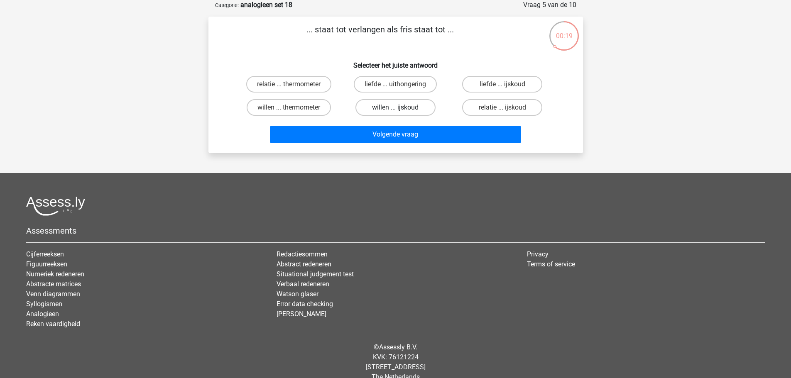
click at [405, 109] on label "willen ... ijskoud" at bounding box center [395, 107] width 80 height 17
click at [400, 109] on input "willen ... ijskoud" at bounding box center [397, 109] width 5 height 5
radio input "true"
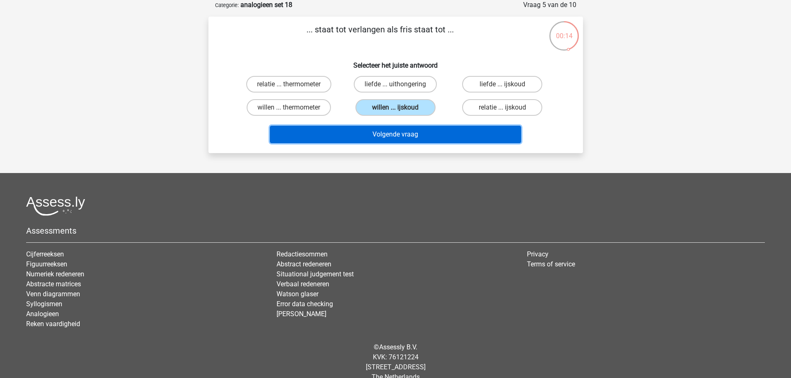
click at [402, 137] on button "Volgende vraag" at bounding box center [395, 134] width 251 height 17
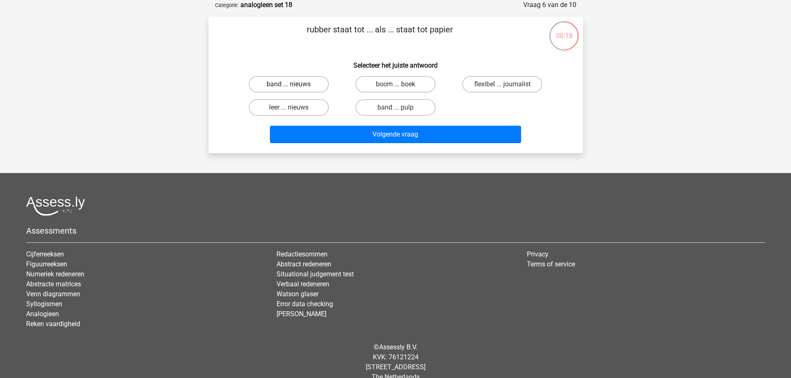
click at [295, 92] on label "band ... nieuws" at bounding box center [289, 84] width 80 height 17
click at [294, 90] on input "band ... nieuws" at bounding box center [290, 86] width 5 height 5
radio input "true"
click at [389, 88] on label "boom ... boek" at bounding box center [395, 84] width 80 height 17
click at [395, 88] on input "boom ... boek" at bounding box center [397, 86] width 5 height 5
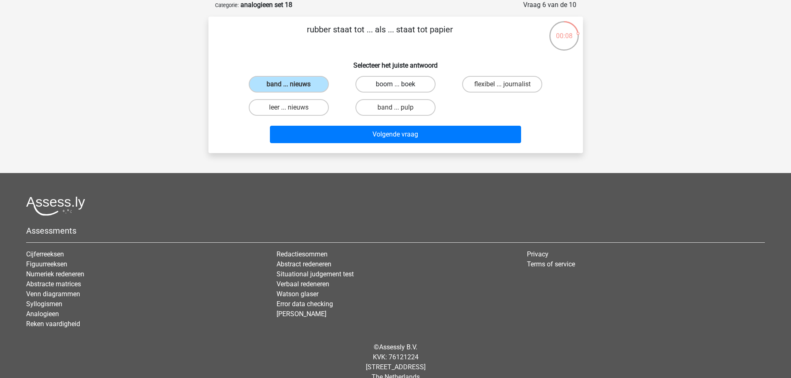
radio input "true"
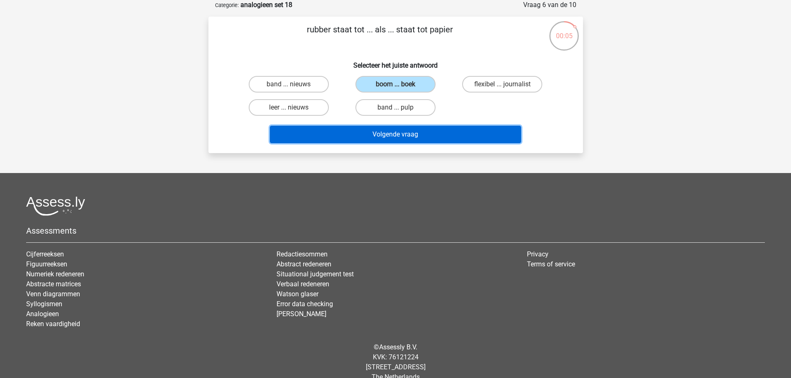
click at [399, 132] on button "Volgende vraag" at bounding box center [395, 134] width 251 height 17
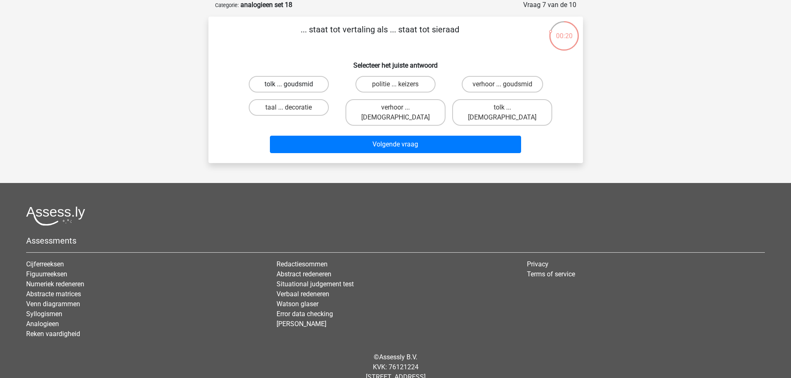
click at [304, 78] on label "tolk ... goudsmid" at bounding box center [289, 84] width 80 height 17
click at [294, 84] on input "tolk ... goudsmid" at bounding box center [290, 86] width 5 height 5
radio input "true"
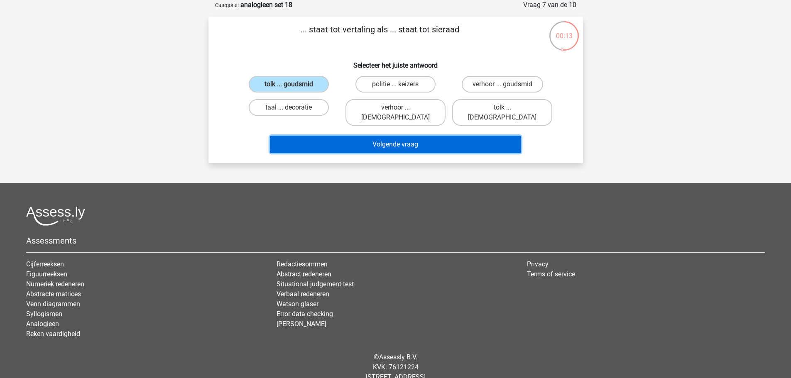
click at [389, 140] on button "Volgende vraag" at bounding box center [395, 144] width 251 height 17
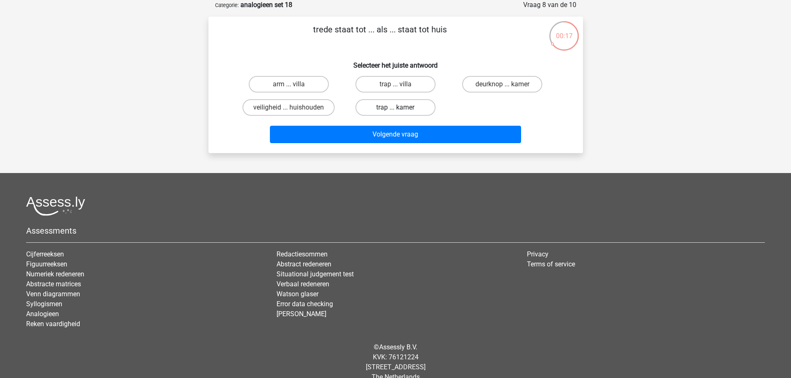
click at [393, 107] on label "trap ... kamer" at bounding box center [395, 107] width 80 height 17
click at [395, 107] on input "trap ... kamer" at bounding box center [397, 109] width 5 height 5
radio input "true"
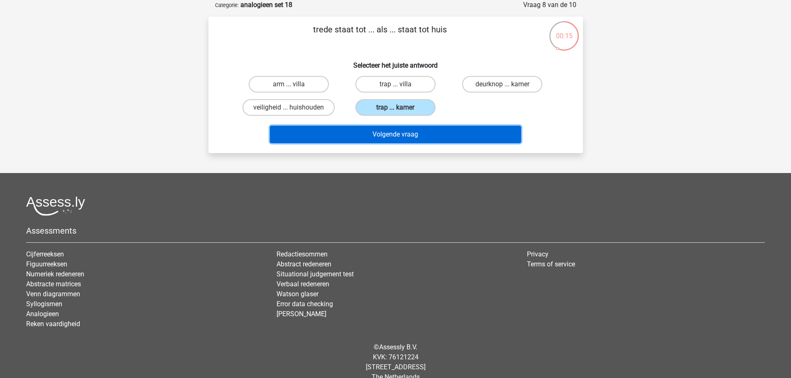
click at [400, 136] on button "Volgende vraag" at bounding box center [395, 134] width 251 height 17
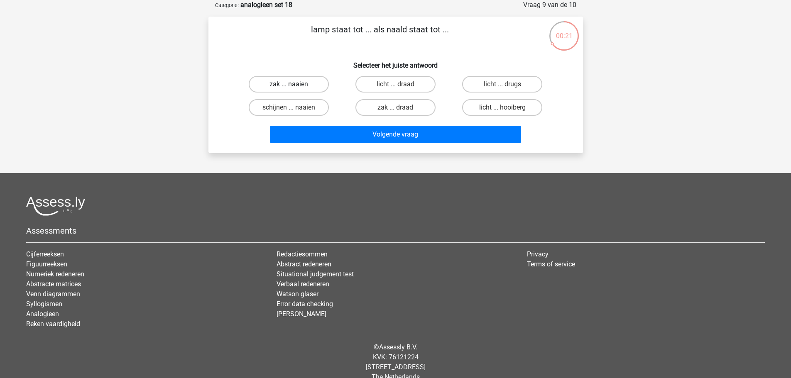
click at [305, 85] on label "zak ... naaien" at bounding box center [289, 84] width 80 height 17
click at [294, 85] on input "zak ... naaien" at bounding box center [290, 86] width 5 height 5
radio input "true"
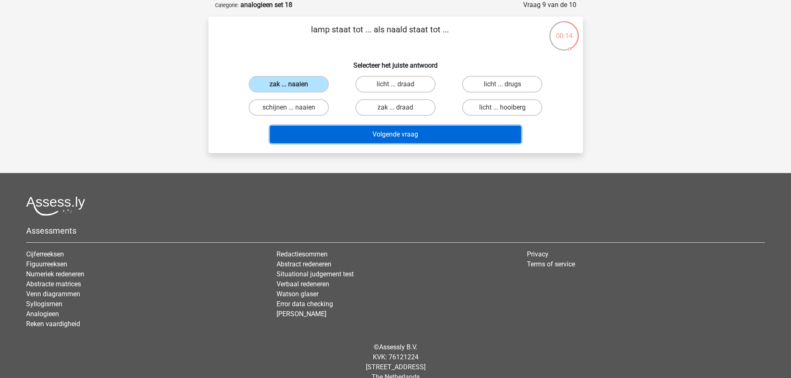
click at [373, 134] on button "Volgende vraag" at bounding box center [395, 134] width 251 height 17
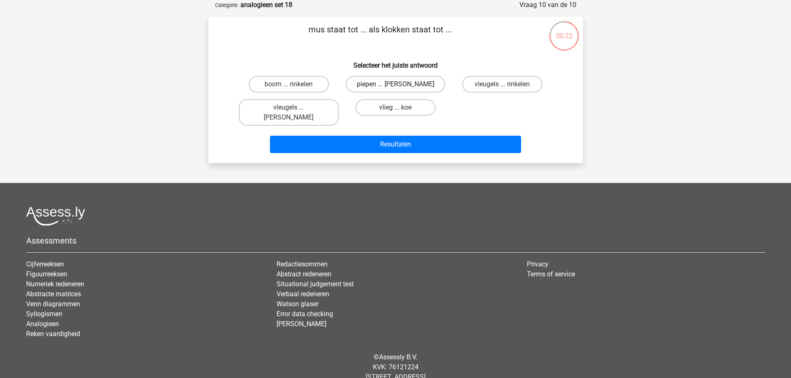
click at [397, 91] on label "piepen ... luiden" at bounding box center [395, 84] width 99 height 17
click at [397, 90] on input "piepen ... luiden" at bounding box center [397, 86] width 5 height 5
radio input "true"
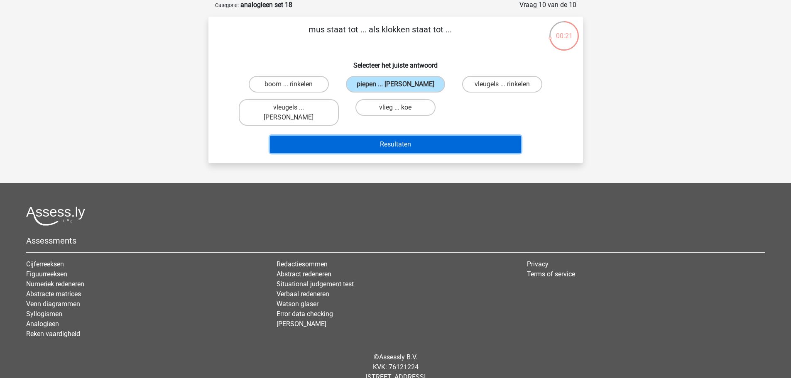
click at [400, 136] on button "Resultaten" at bounding box center [395, 144] width 251 height 17
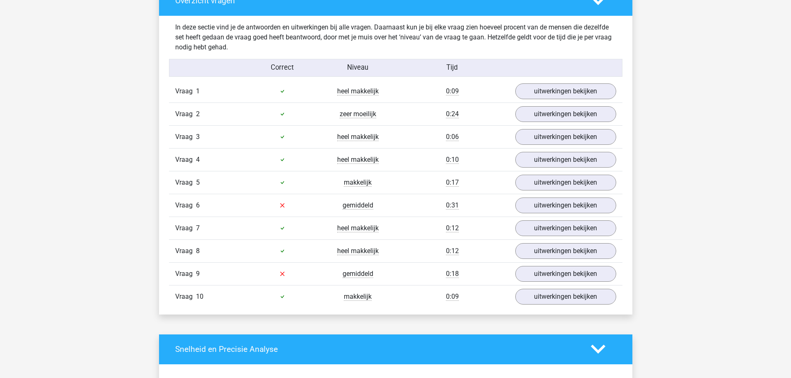
scroll to position [539, 0]
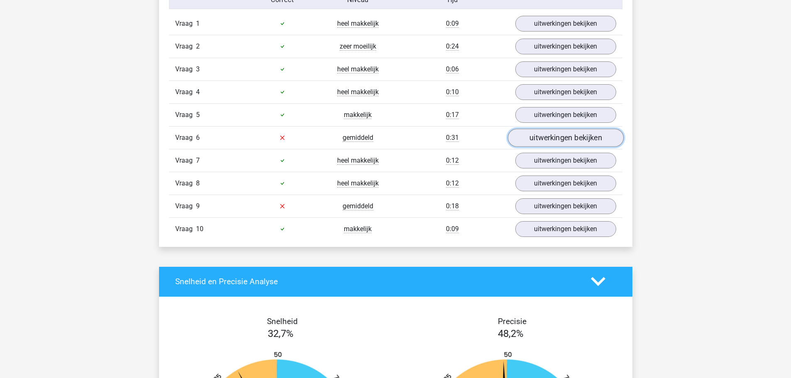
click at [555, 140] on link "uitwerkingen bekijken" at bounding box center [565, 138] width 116 height 18
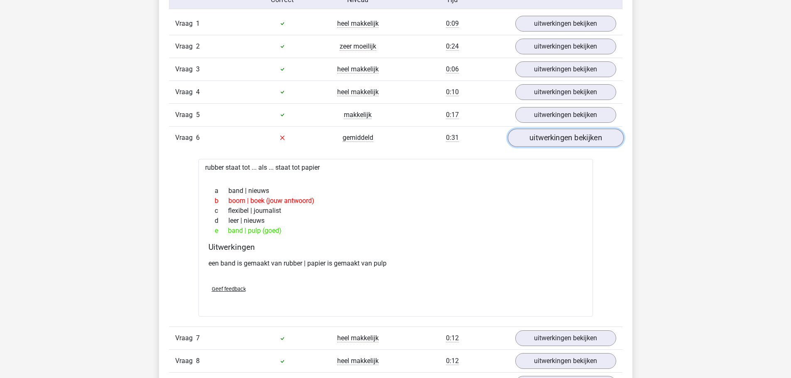
click at [531, 137] on link "uitwerkingen bekijken" at bounding box center [565, 138] width 116 height 18
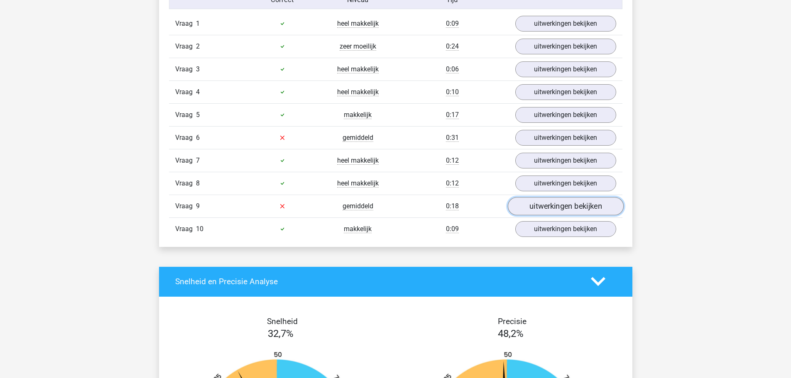
click at [539, 210] on link "uitwerkingen bekijken" at bounding box center [565, 206] width 116 height 18
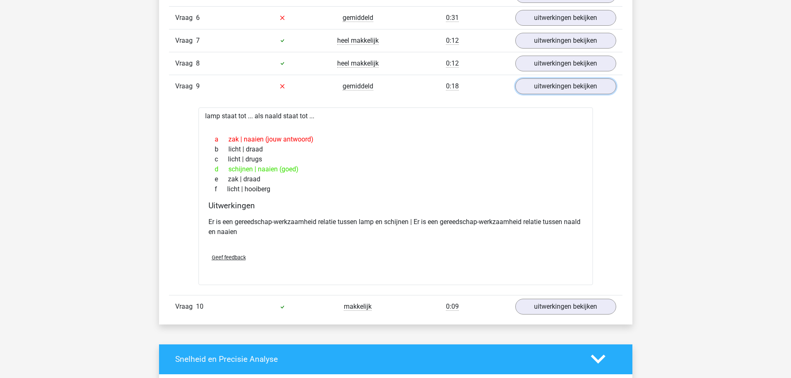
scroll to position [664, 0]
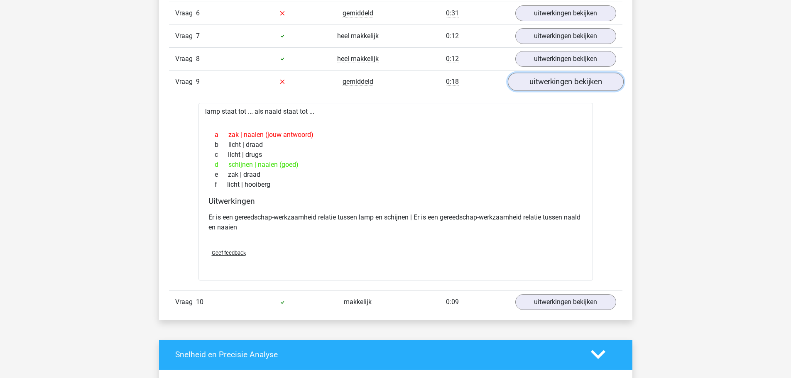
click at [539, 83] on link "uitwerkingen bekijken" at bounding box center [565, 82] width 116 height 18
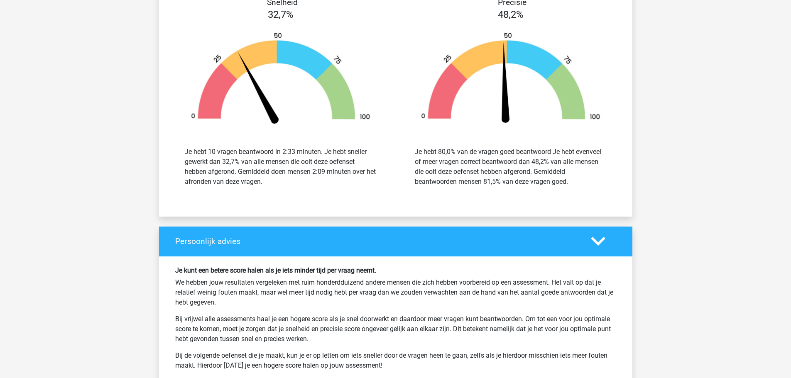
scroll to position [996, 0]
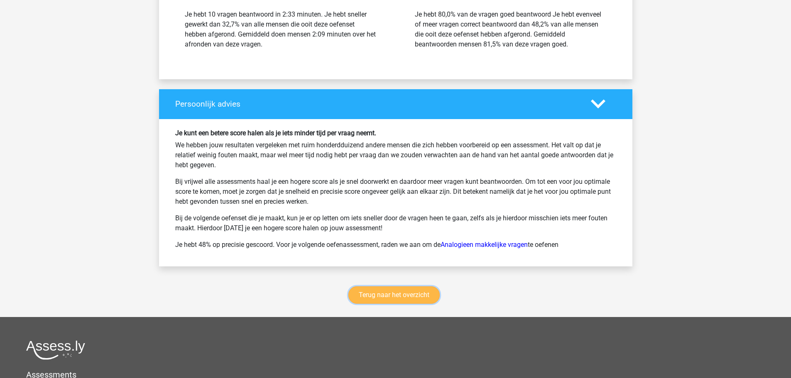
click at [404, 295] on link "Terug naar het overzicht" at bounding box center [393, 294] width 91 height 17
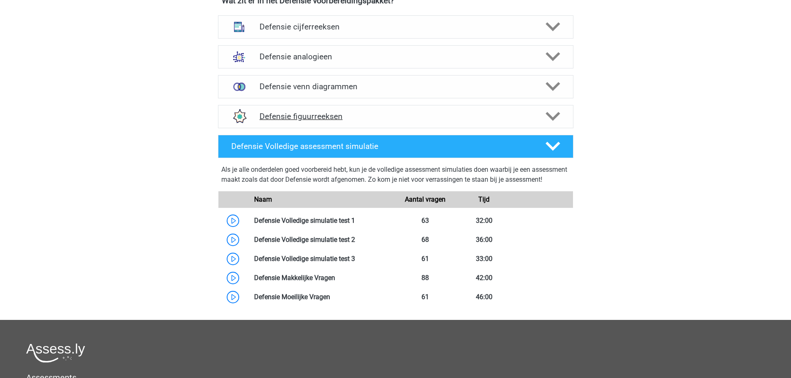
scroll to position [332, 0]
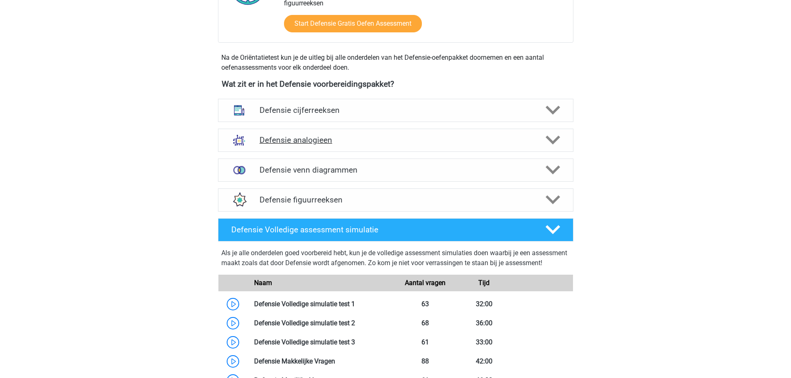
click at [289, 142] on h4 "Defensie analogieen" at bounding box center [395, 140] width 272 height 10
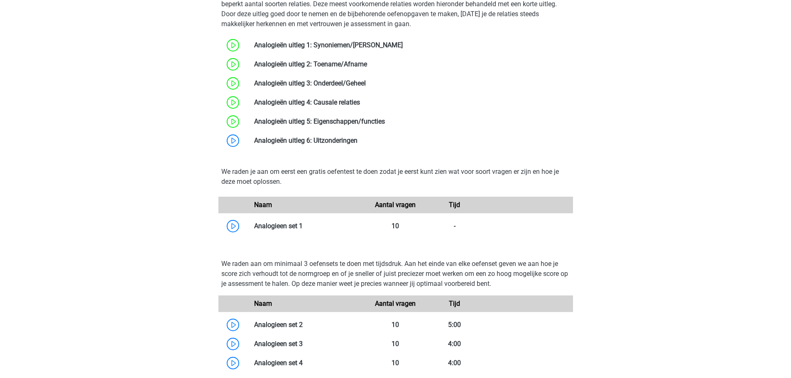
scroll to position [788, 0]
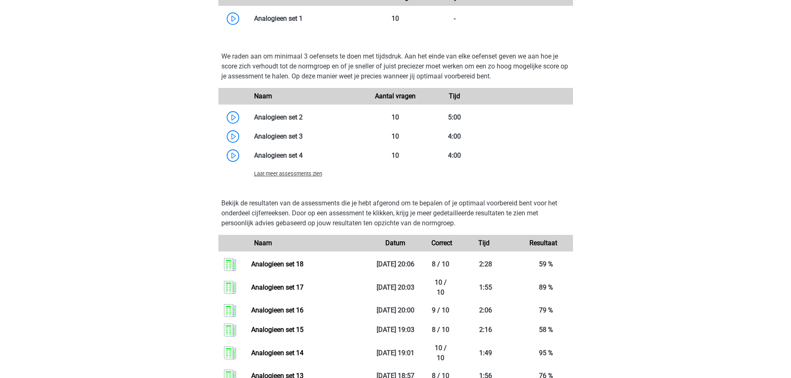
click at [292, 175] on span "Laat meer assessments zien" at bounding box center [288, 174] width 68 height 6
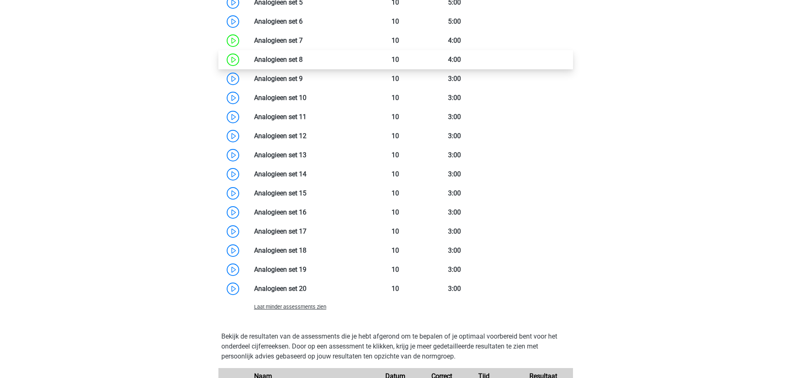
scroll to position [1037, 0]
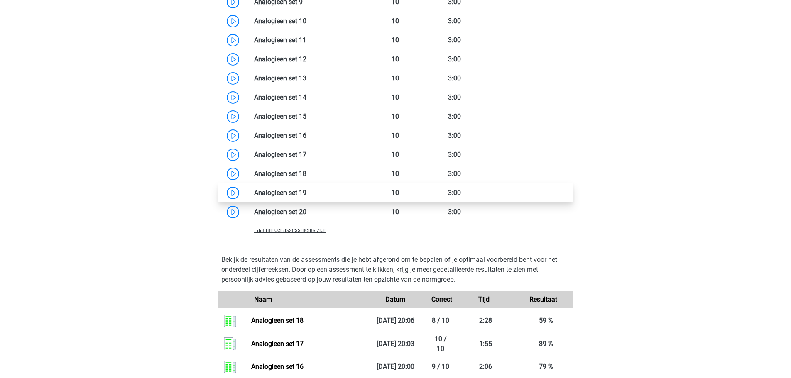
click at [306, 193] on link at bounding box center [306, 193] width 0 height 8
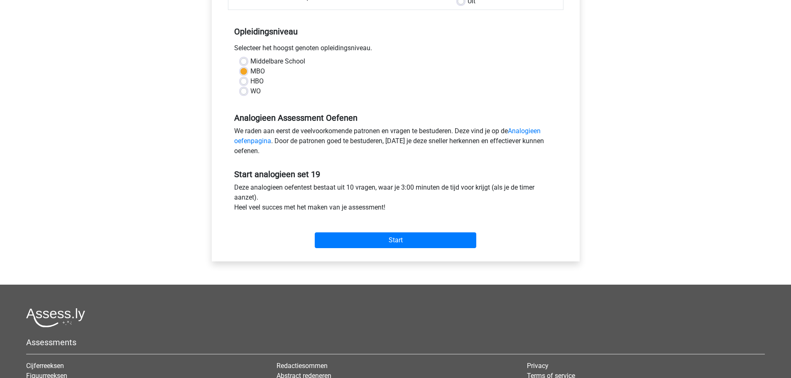
scroll to position [278, 0]
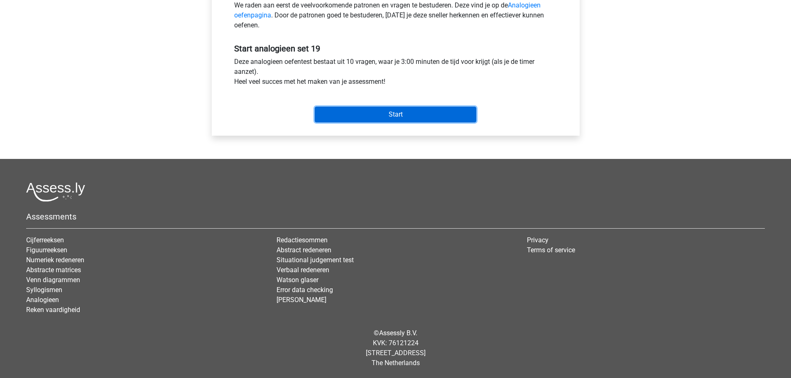
click at [390, 121] on input "Start" at bounding box center [395, 115] width 161 height 16
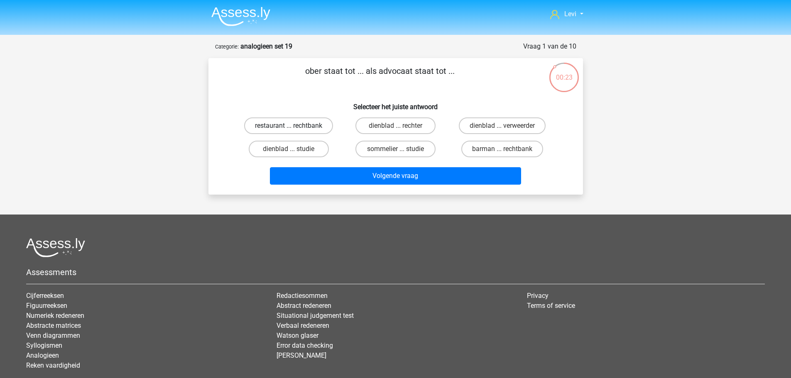
click at [308, 124] on label "restaurant ... rechtbank" at bounding box center [288, 125] width 89 height 17
click at [294, 126] on input "restaurant ... rechtbank" at bounding box center [290, 128] width 5 height 5
radio input "true"
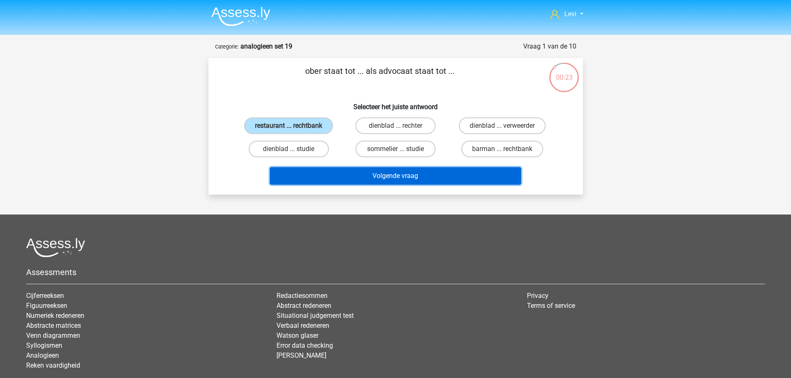
click at [407, 177] on button "Volgende vraag" at bounding box center [395, 175] width 251 height 17
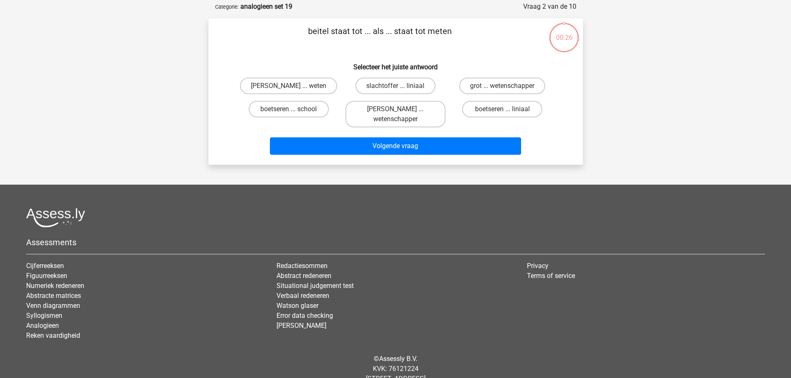
scroll to position [41, 0]
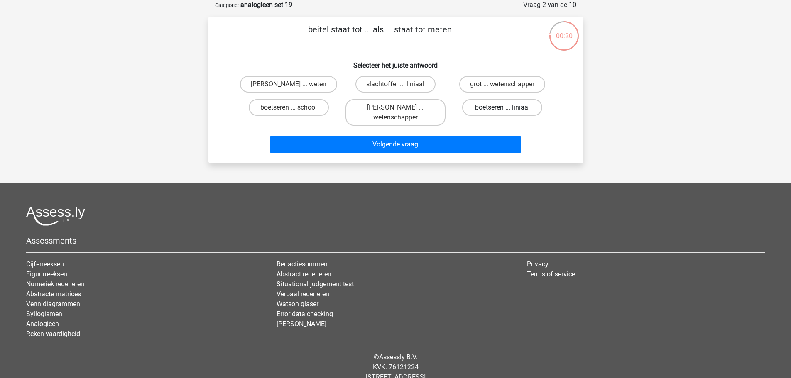
click at [511, 106] on label "boetseren ... liniaal" at bounding box center [502, 107] width 80 height 17
click at [508, 107] on input "boetseren ... liniaal" at bounding box center [504, 109] width 5 height 5
radio input "true"
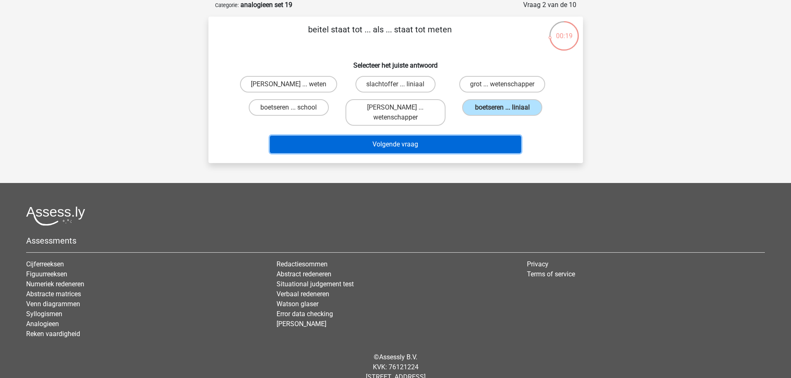
click at [433, 149] on button "Volgende vraag" at bounding box center [395, 144] width 251 height 17
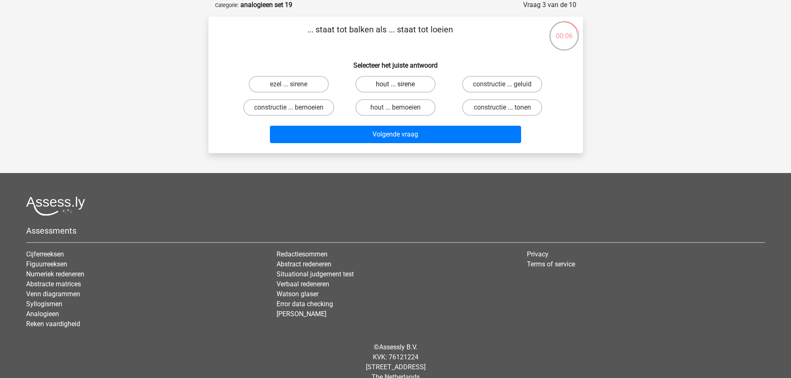
click at [427, 82] on label "hout ... sirene" at bounding box center [395, 84] width 80 height 17
click at [400, 84] on input "hout ... sirene" at bounding box center [397, 86] width 5 height 5
radio input "true"
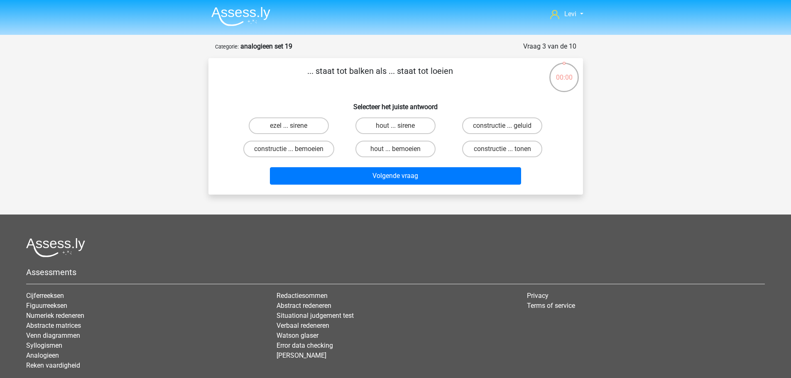
scroll to position [41, 0]
click at [308, 154] on label "risico's ... taal" at bounding box center [289, 149] width 80 height 17
click at [294, 154] on input "risico's ... taal" at bounding box center [290, 151] width 5 height 5
radio input "true"
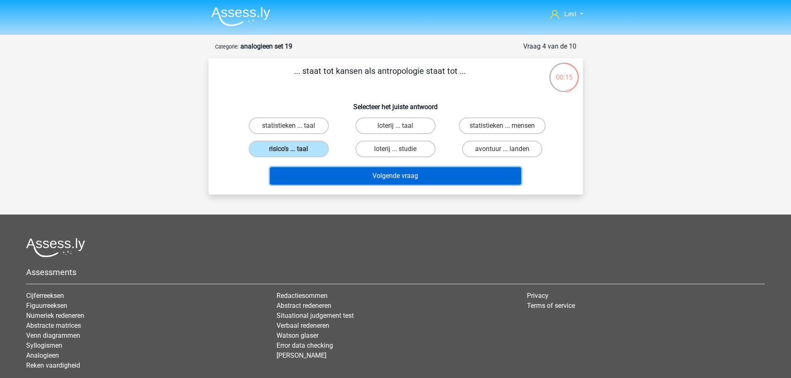
click at [476, 184] on button "Volgende vraag" at bounding box center [395, 175] width 251 height 17
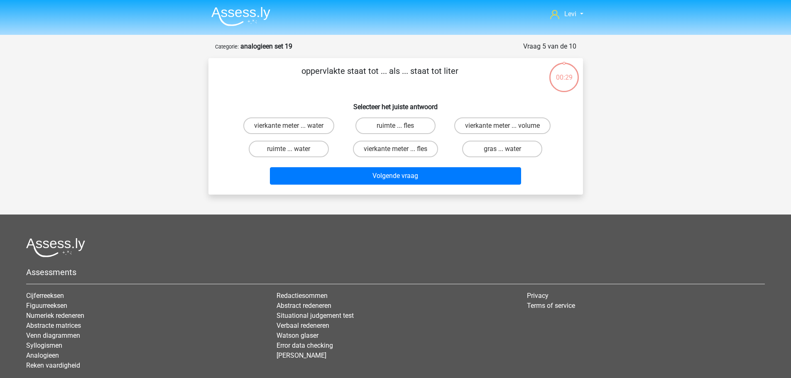
scroll to position [41, 0]
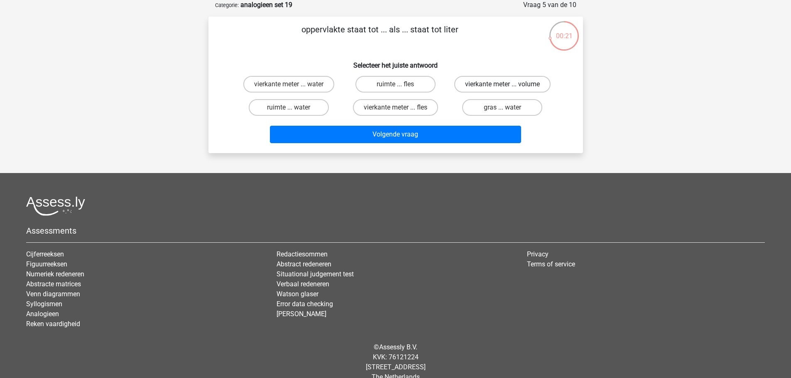
click at [483, 87] on label "vierkante meter ... volume" at bounding box center [502, 84] width 96 height 17
click at [502, 87] on input "vierkante meter ... volume" at bounding box center [504, 86] width 5 height 5
radio input "true"
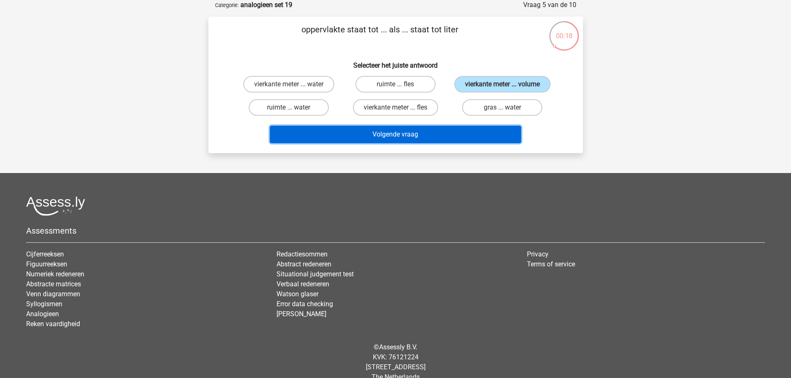
click at [442, 137] on button "Volgende vraag" at bounding box center [395, 134] width 251 height 17
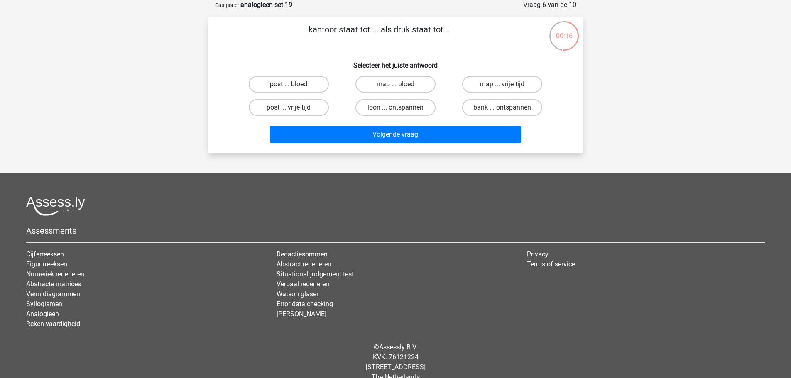
click at [300, 85] on label "post ... bloed" at bounding box center [289, 84] width 80 height 17
click at [294, 85] on input "post ... bloed" at bounding box center [290, 86] width 5 height 5
radio input "true"
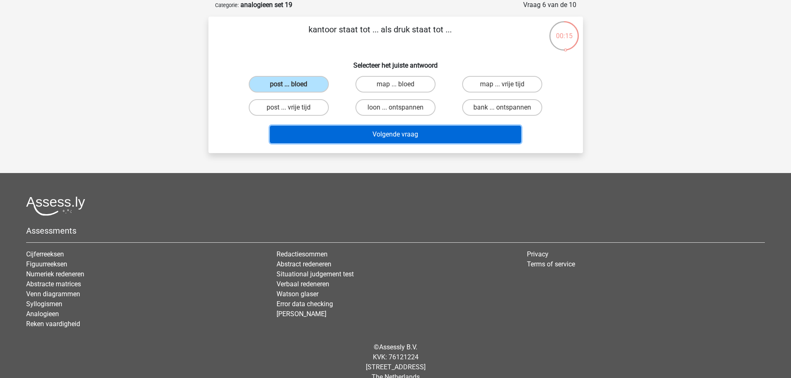
click at [411, 136] on button "Volgende vraag" at bounding box center [395, 134] width 251 height 17
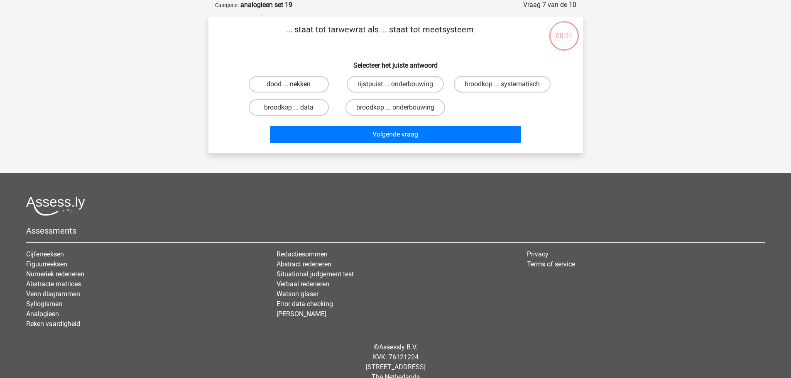
click at [270, 87] on label "dood ... nekken" at bounding box center [289, 84] width 80 height 17
click at [288, 87] on input "dood ... nekken" at bounding box center [290, 86] width 5 height 5
radio input "true"
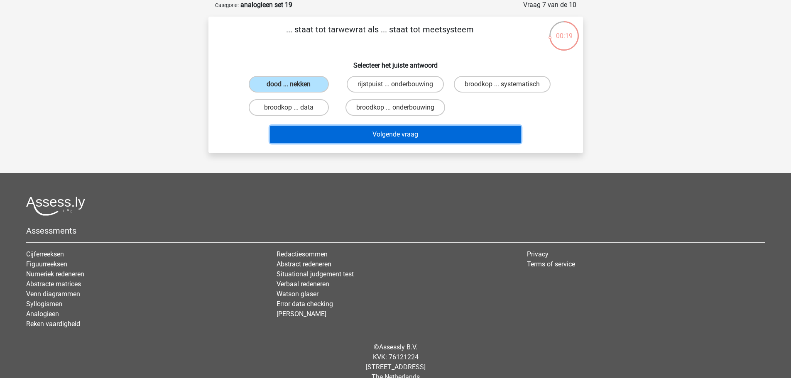
click at [399, 143] on button "Volgende vraag" at bounding box center [395, 134] width 251 height 17
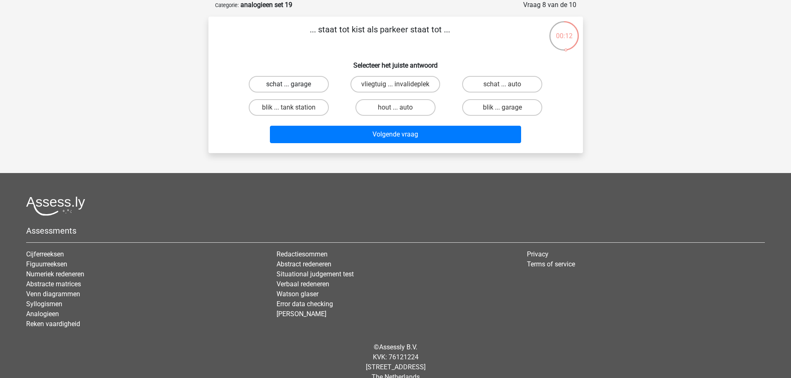
click at [283, 91] on label "schat ... garage" at bounding box center [289, 84] width 80 height 17
click at [288, 90] on input "schat ... garage" at bounding box center [290, 86] width 5 height 5
radio input "true"
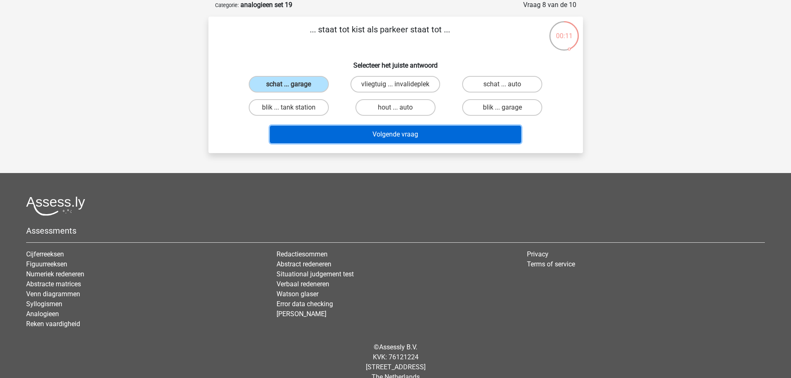
click at [393, 139] on button "Volgende vraag" at bounding box center [395, 134] width 251 height 17
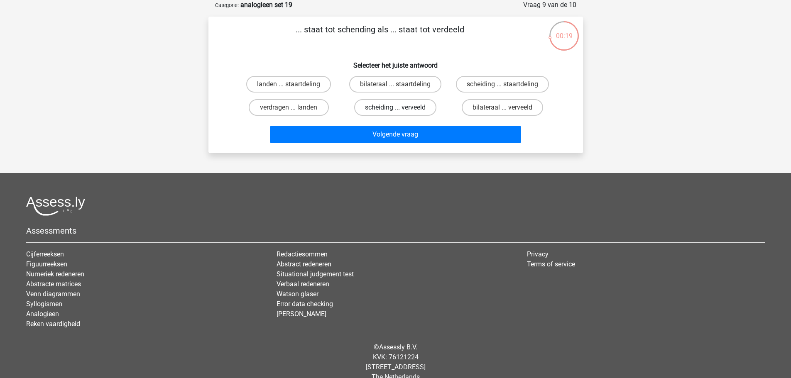
click at [385, 113] on label "scheiding ... verveeld" at bounding box center [395, 107] width 82 height 17
click at [395, 113] on input "scheiding ... verveeld" at bounding box center [397, 109] width 5 height 5
radio input "true"
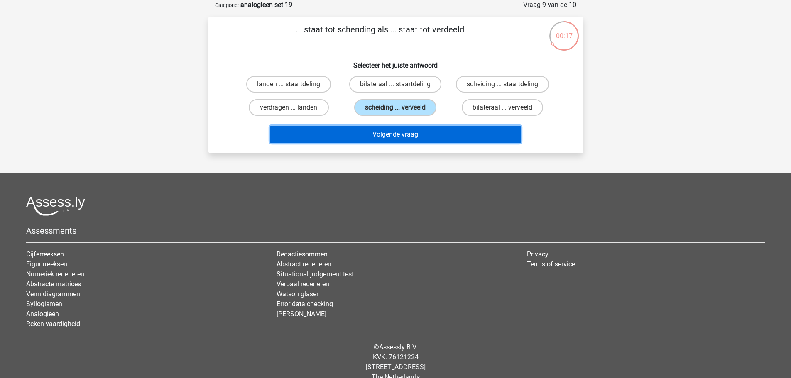
click at [430, 134] on button "Volgende vraag" at bounding box center [395, 134] width 251 height 17
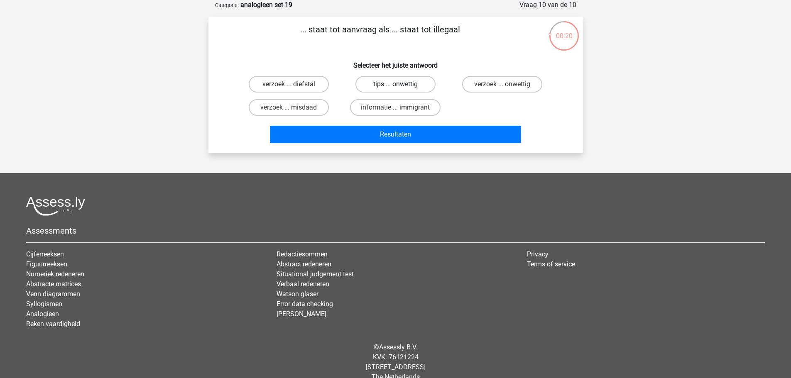
click at [420, 83] on label "tips ... onwettig" at bounding box center [395, 84] width 80 height 17
click at [400, 84] on input "tips ... onwettig" at bounding box center [397, 86] width 5 height 5
radio input "true"
click at [476, 88] on label "verzoek ... onwettig" at bounding box center [502, 84] width 80 height 17
click at [502, 88] on input "verzoek ... onwettig" at bounding box center [504, 86] width 5 height 5
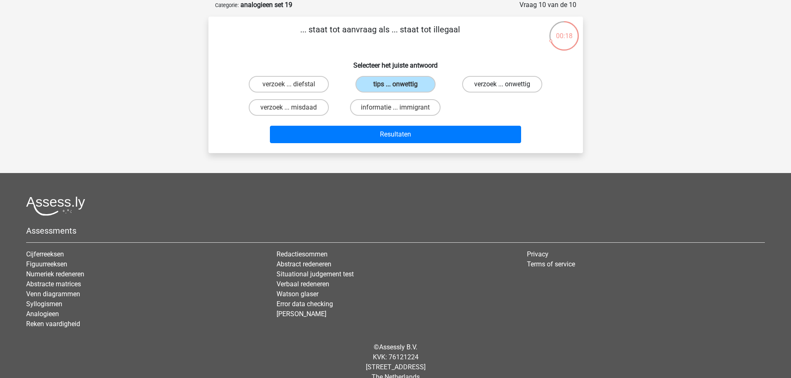
radio input "true"
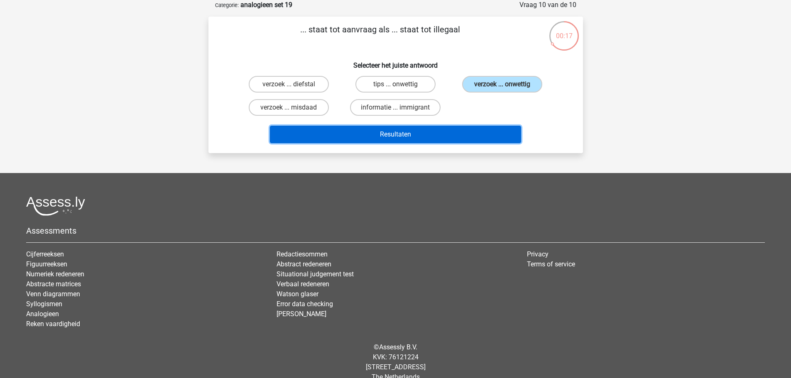
click at [473, 136] on button "Resultaten" at bounding box center [395, 134] width 251 height 17
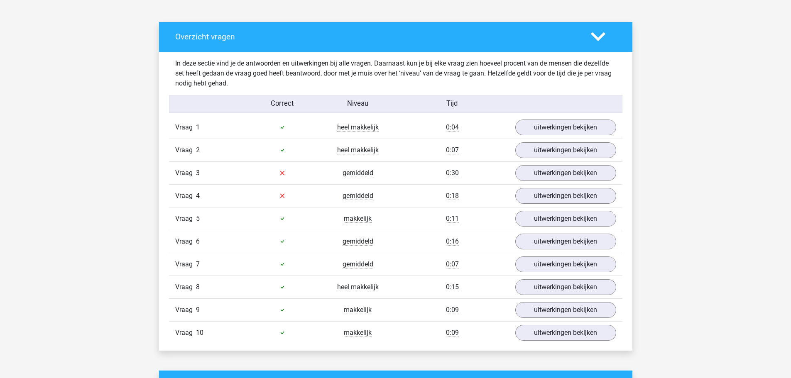
scroll to position [498, 0]
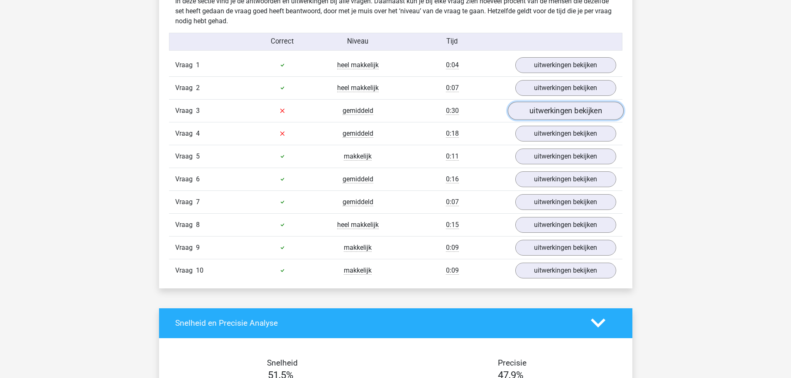
click at [553, 110] on link "uitwerkingen bekijken" at bounding box center [565, 111] width 116 height 18
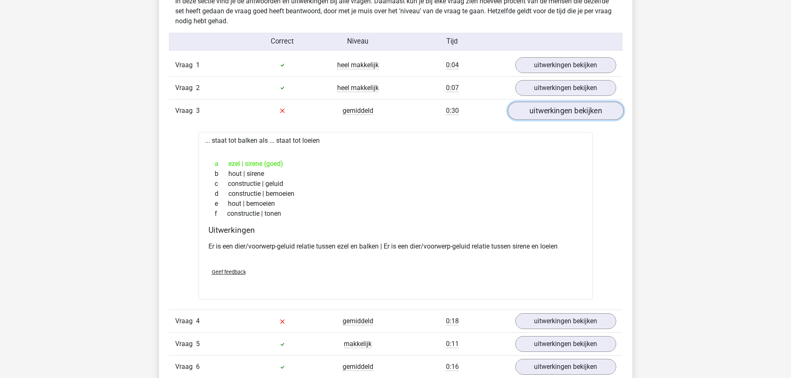
click at [596, 113] on link "uitwerkingen bekijken" at bounding box center [565, 111] width 116 height 18
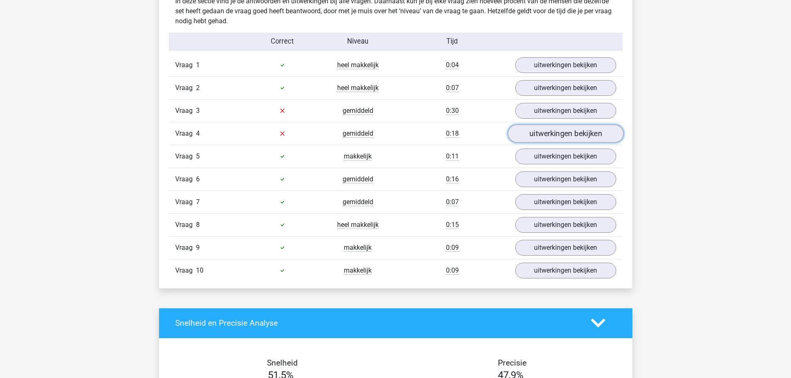
click at [541, 135] on link "uitwerkingen bekijken" at bounding box center [565, 133] width 116 height 18
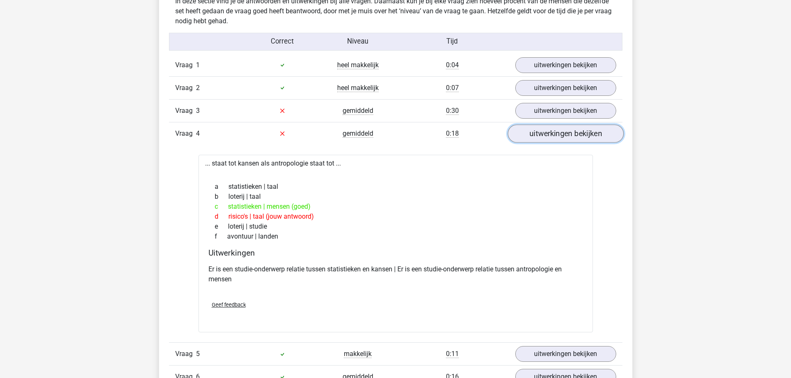
click at [544, 132] on link "uitwerkingen bekijken" at bounding box center [565, 133] width 116 height 18
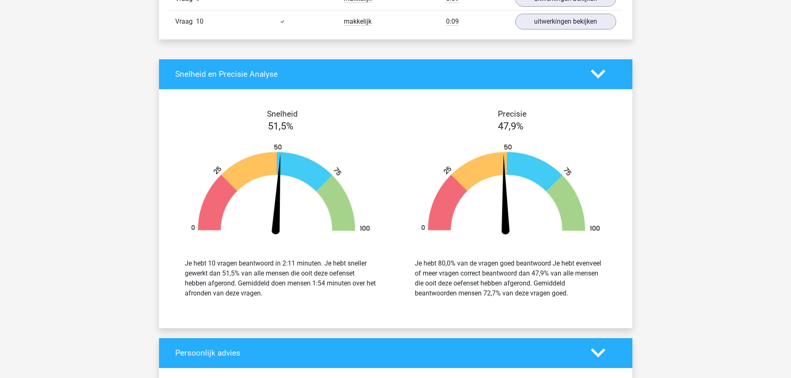
scroll to position [1037, 0]
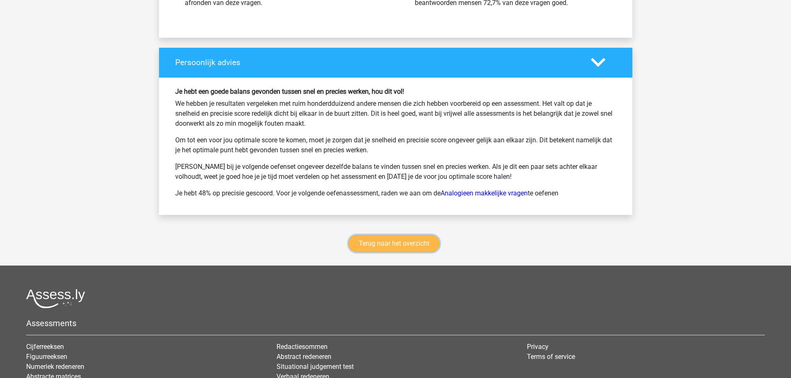
click at [408, 240] on link "Terug naar het overzicht" at bounding box center [393, 243] width 91 height 17
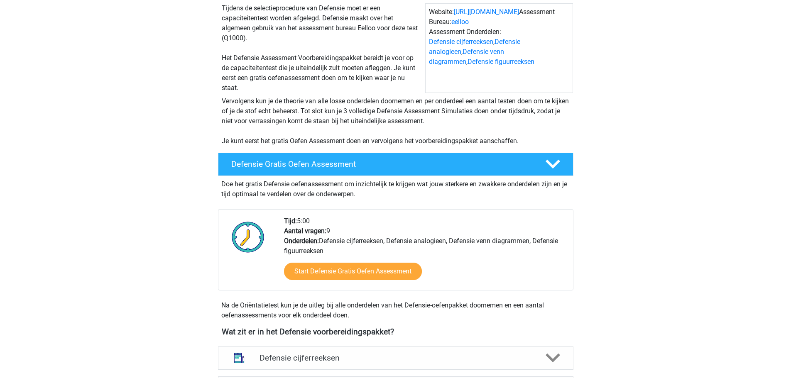
scroll to position [290, 0]
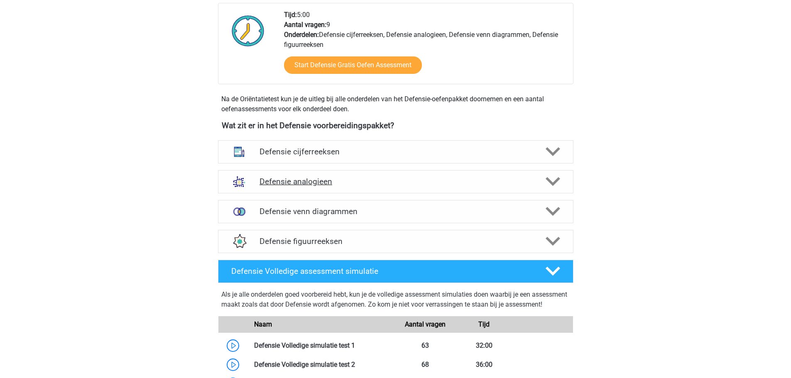
click at [330, 181] on h4 "Defensie analogieen" at bounding box center [395, 182] width 272 height 10
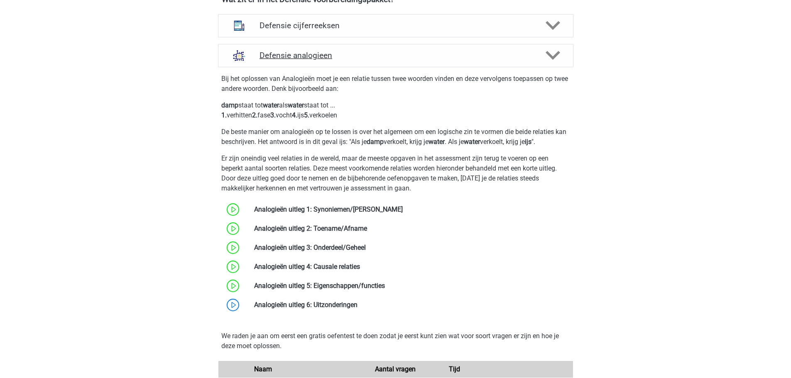
scroll to position [622, 0]
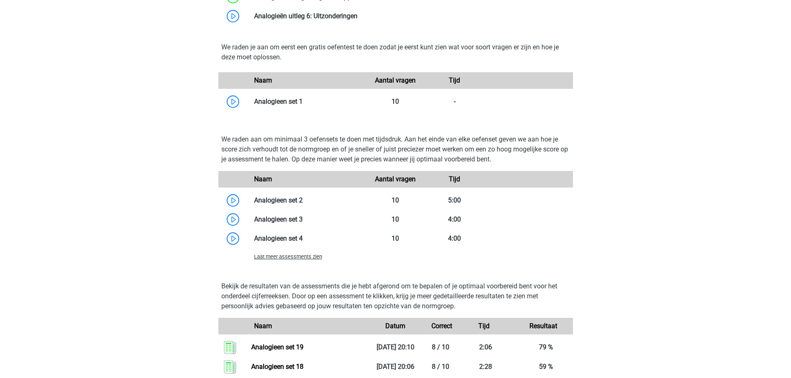
click at [283, 258] on span "Laat meer assessments zien" at bounding box center [288, 257] width 68 height 6
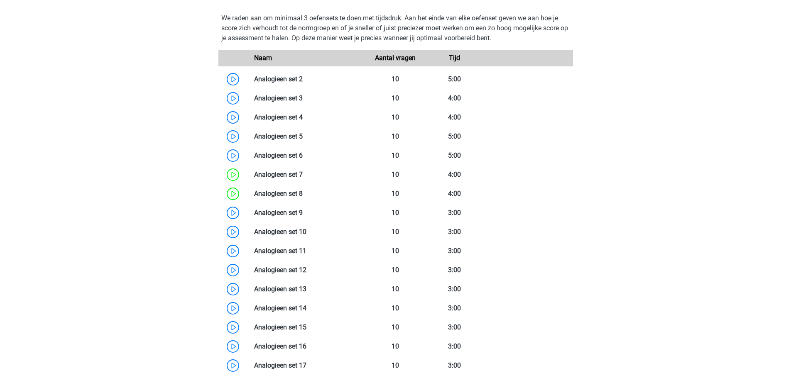
scroll to position [954, 0]
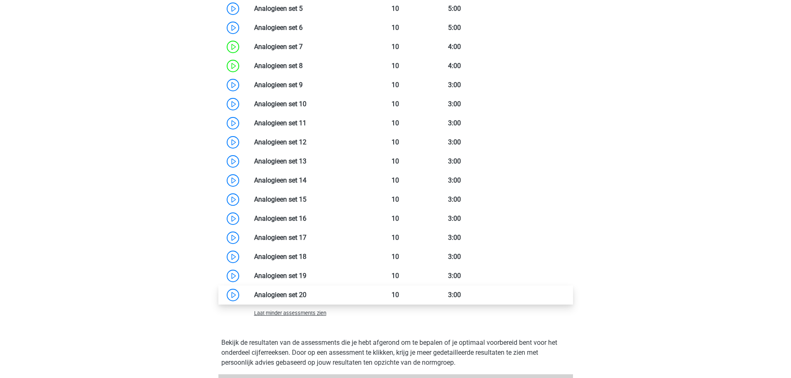
click at [306, 294] on link at bounding box center [306, 295] width 0 height 8
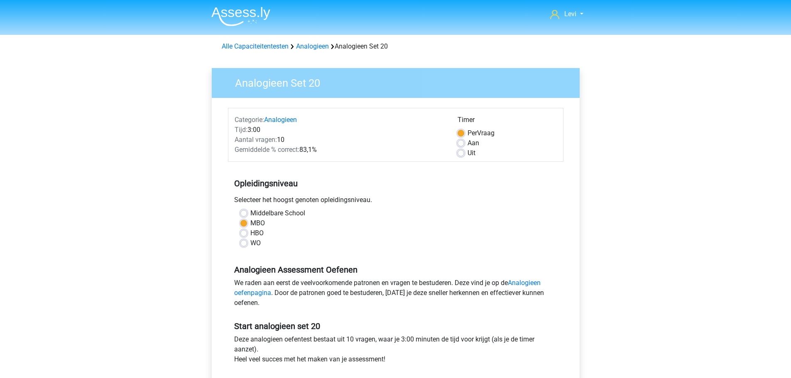
scroll to position [249, 0]
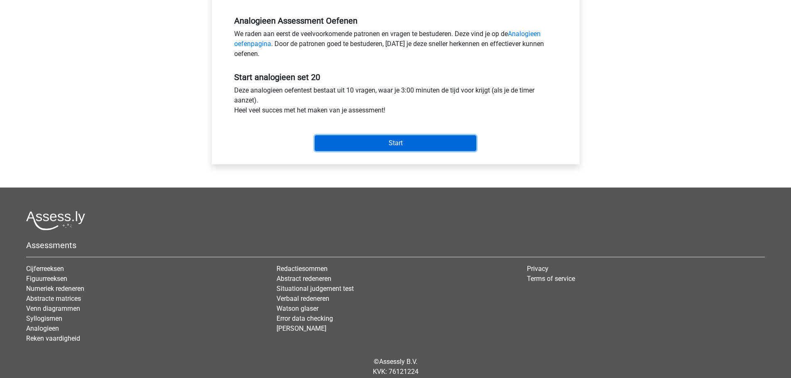
click at [405, 144] on input "Start" at bounding box center [395, 143] width 161 height 16
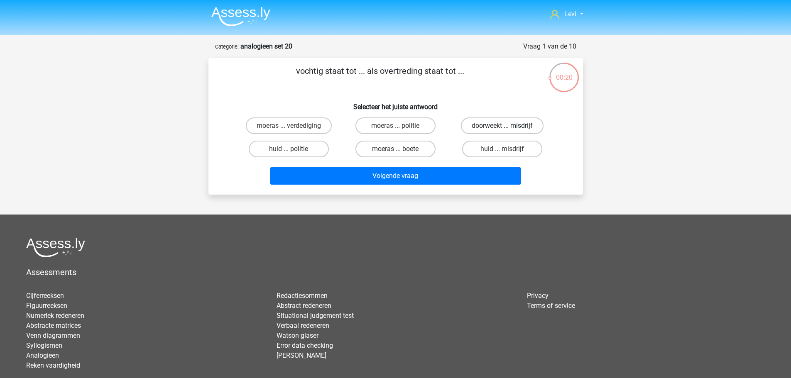
click at [496, 126] on label "doorweekt ... misdrijf" at bounding box center [502, 125] width 83 height 17
click at [502, 126] on input "doorweekt ... misdrijf" at bounding box center [504, 128] width 5 height 5
radio input "true"
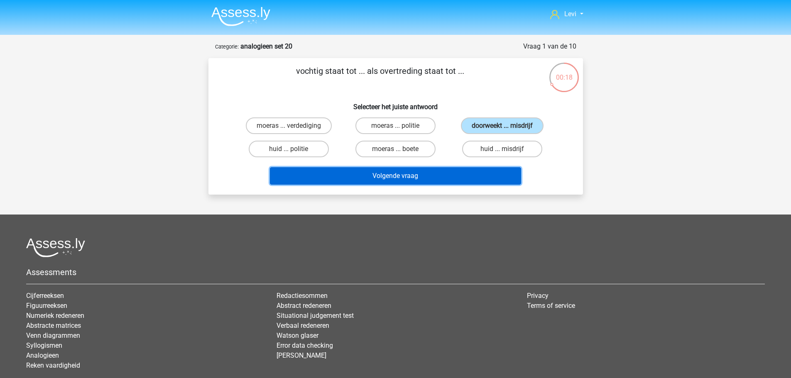
click at [450, 177] on button "Volgende vraag" at bounding box center [395, 175] width 251 height 17
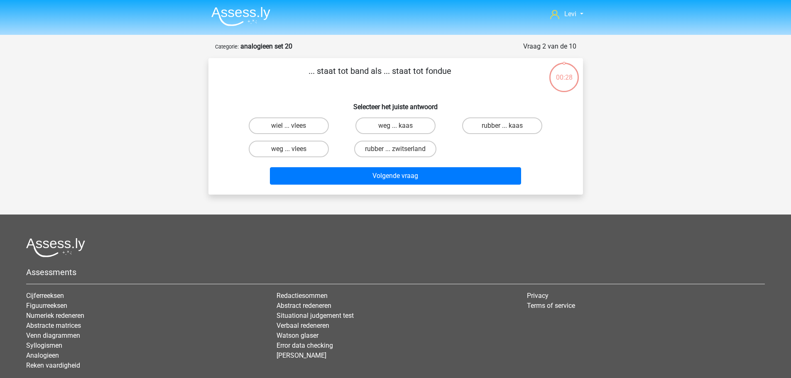
scroll to position [41, 0]
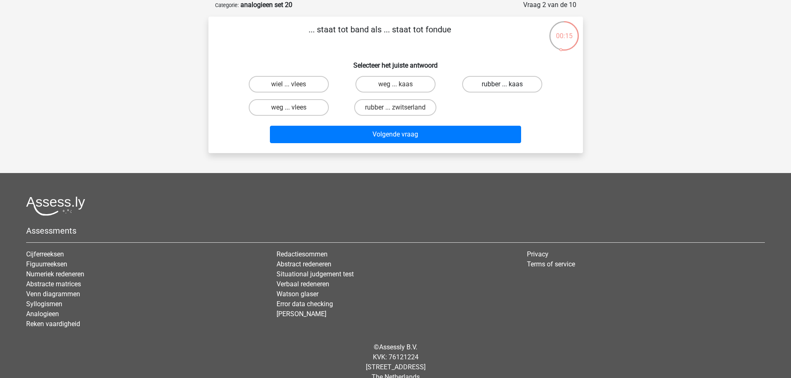
click at [506, 84] on label "rubber ... kaas" at bounding box center [502, 84] width 80 height 17
click at [506, 84] on input "rubber ... kaas" at bounding box center [504, 86] width 5 height 5
radio input "true"
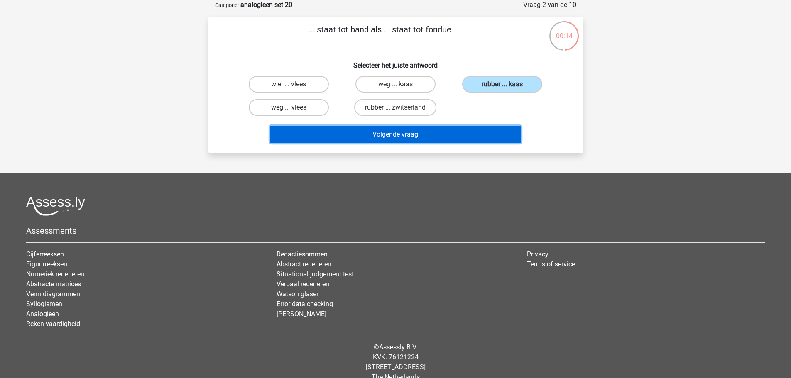
click at [484, 133] on button "Volgende vraag" at bounding box center [395, 134] width 251 height 17
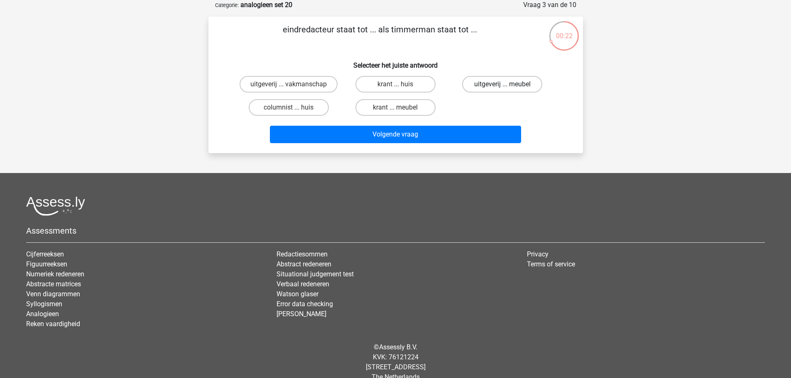
click at [483, 81] on label "uitgeverij ... meubel" at bounding box center [502, 84] width 80 height 17
click at [502, 84] on input "uitgeverij ... meubel" at bounding box center [504, 86] width 5 height 5
radio input "true"
click at [398, 103] on label "krant ... meubel" at bounding box center [395, 107] width 80 height 17
click at [398, 107] on input "krant ... meubel" at bounding box center [397, 109] width 5 height 5
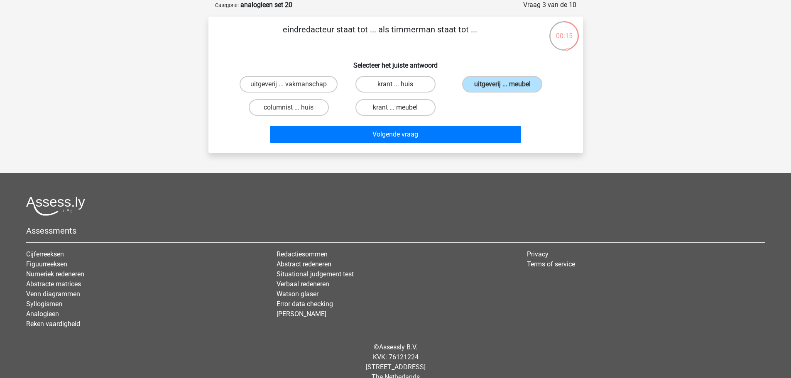
radio input "true"
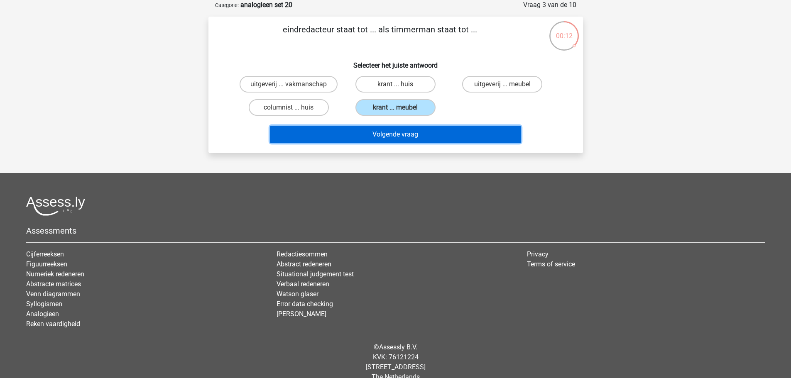
click at [387, 139] on button "Volgende vraag" at bounding box center [395, 134] width 251 height 17
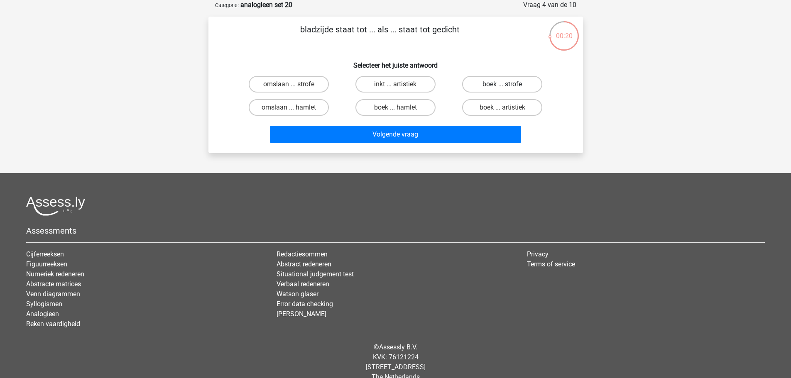
click at [494, 83] on label "boek ... strofe" at bounding box center [502, 84] width 80 height 17
click at [502, 84] on input "boek ... strofe" at bounding box center [504, 86] width 5 height 5
radio input "true"
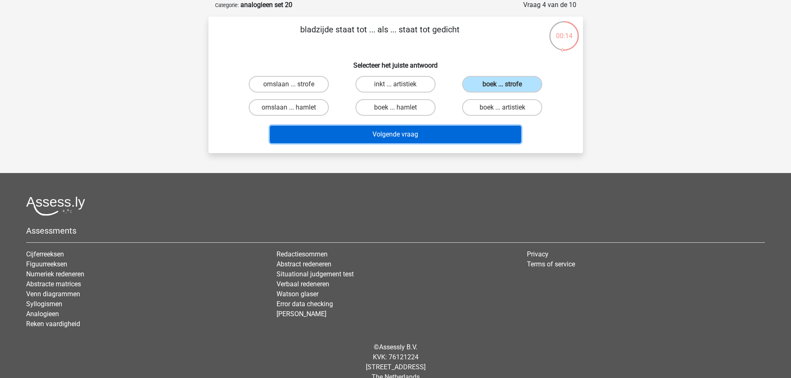
click at [417, 131] on button "Volgende vraag" at bounding box center [395, 134] width 251 height 17
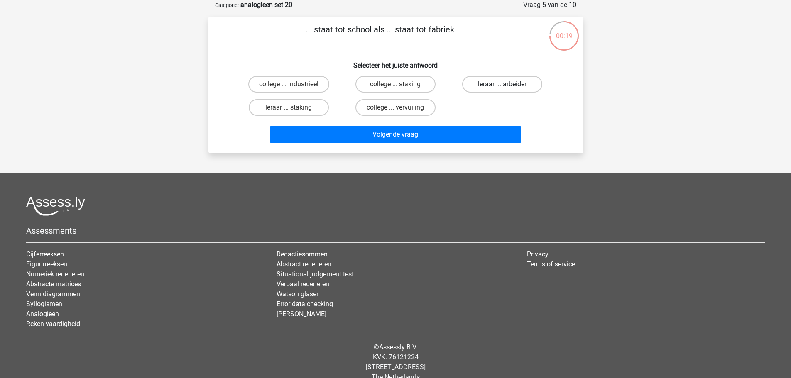
click at [518, 83] on label "leraar ... arbeider" at bounding box center [502, 84] width 80 height 17
click at [508, 84] on input "leraar ... arbeider" at bounding box center [504, 86] width 5 height 5
radio input "true"
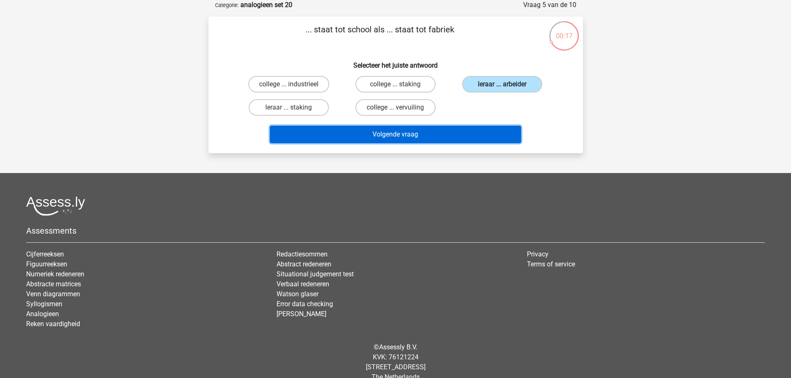
click at [475, 137] on button "Volgende vraag" at bounding box center [395, 134] width 251 height 17
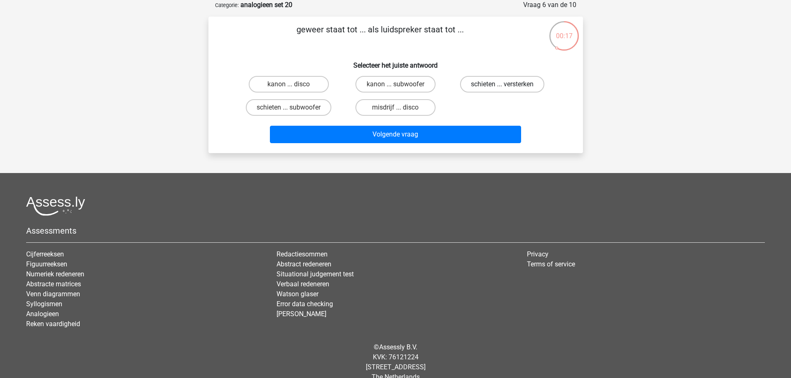
click at [492, 85] on label "schieten ... versterken" at bounding box center [502, 84] width 84 height 17
click at [502, 85] on input "schieten ... versterken" at bounding box center [504, 86] width 5 height 5
radio input "true"
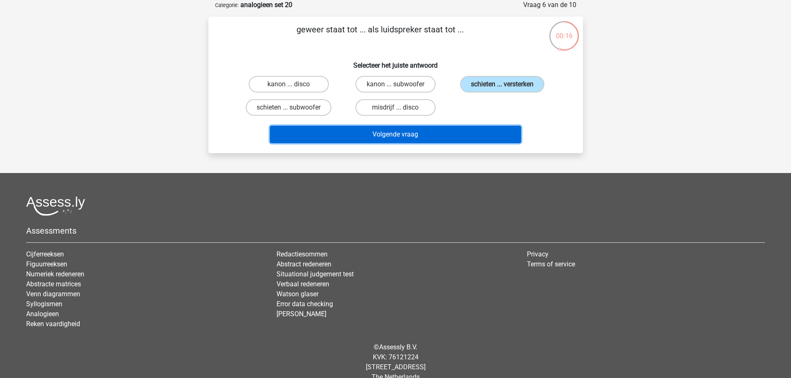
click at [445, 140] on button "Volgende vraag" at bounding box center [395, 134] width 251 height 17
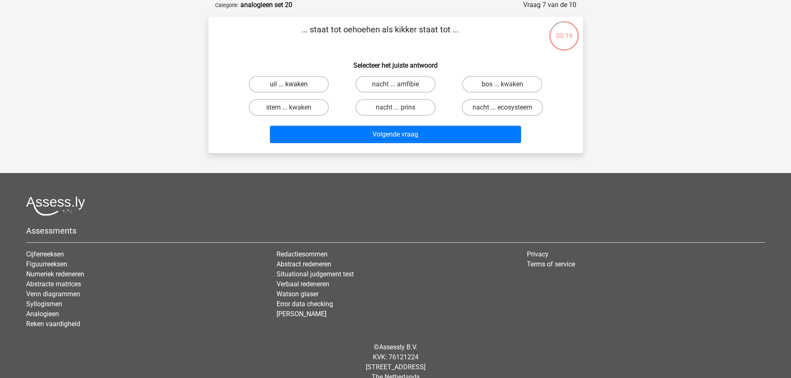
click at [307, 90] on label "uil ... kwaken" at bounding box center [289, 84] width 80 height 17
click at [294, 90] on input "uil ... kwaken" at bounding box center [290, 86] width 5 height 5
radio input "true"
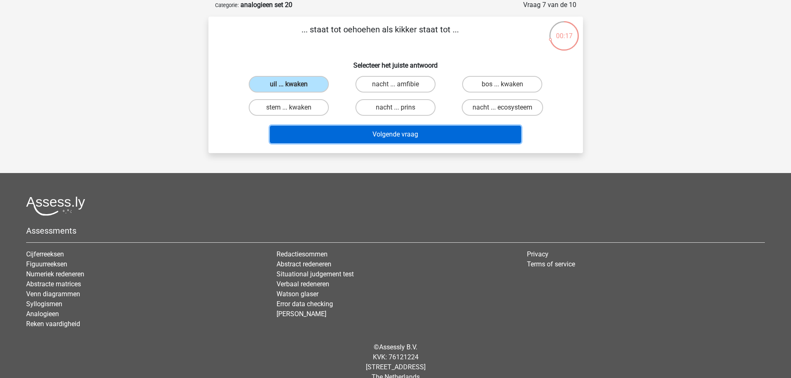
click at [390, 139] on button "Volgende vraag" at bounding box center [395, 134] width 251 height 17
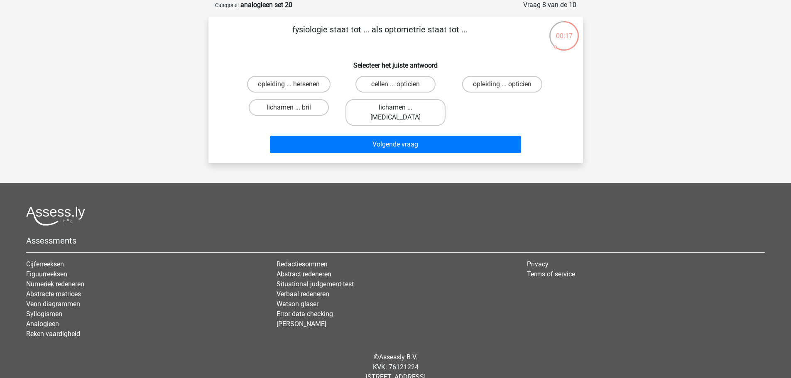
click at [401, 112] on label "lichamen ... ogen" at bounding box center [395, 112] width 100 height 27
click at [400, 112] on input "lichamen ... ogen" at bounding box center [397, 109] width 5 height 5
radio input "true"
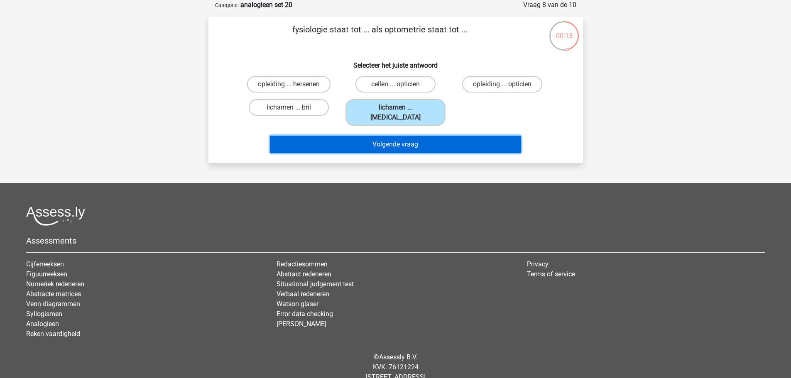
click at [402, 136] on button "Volgende vraag" at bounding box center [395, 144] width 251 height 17
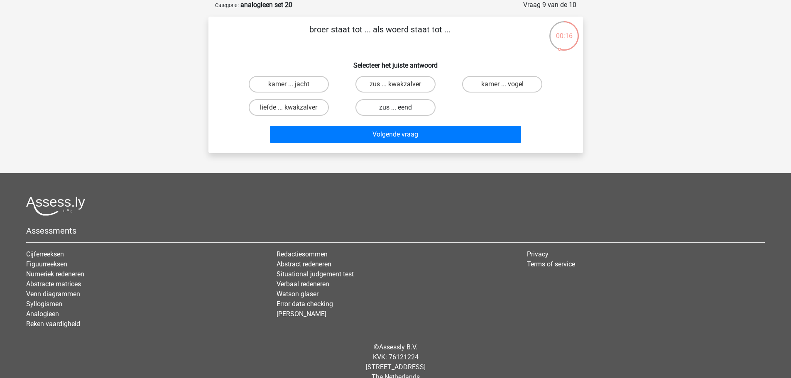
click at [384, 111] on label "zus ... eend" at bounding box center [395, 107] width 80 height 17
click at [395, 111] on input "zus ... eend" at bounding box center [397, 109] width 5 height 5
radio input "true"
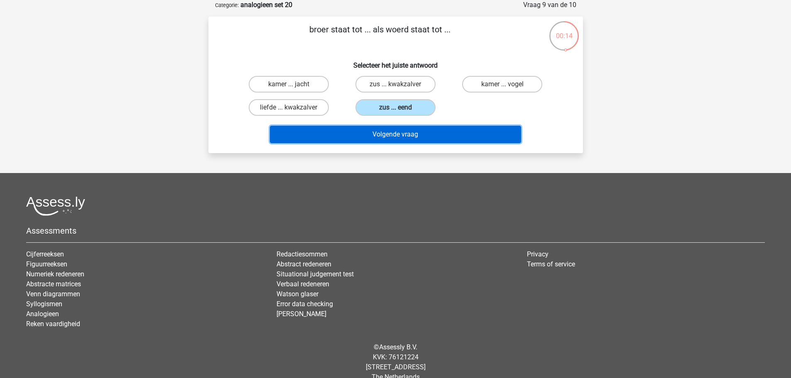
click at [398, 128] on button "Volgende vraag" at bounding box center [395, 134] width 251 height 17
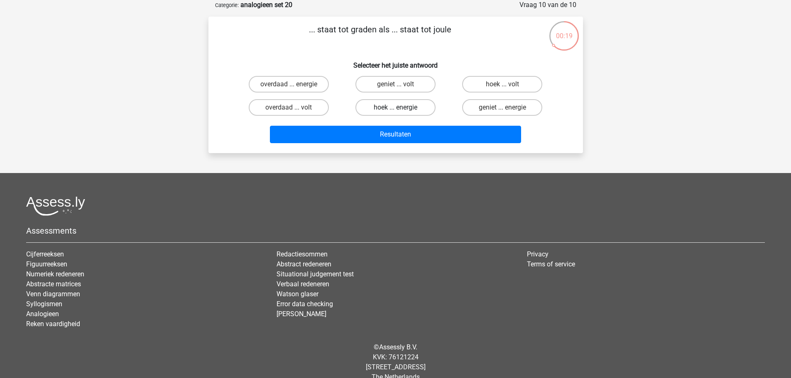
click at [390, 112] on label "hoek ... energie" at bounding box center [395, 107] width 80 height 17
click at [395, 112] on input "hoek ... energie" at bounding box center [397, 109] width 5 height 5
radio input "true"
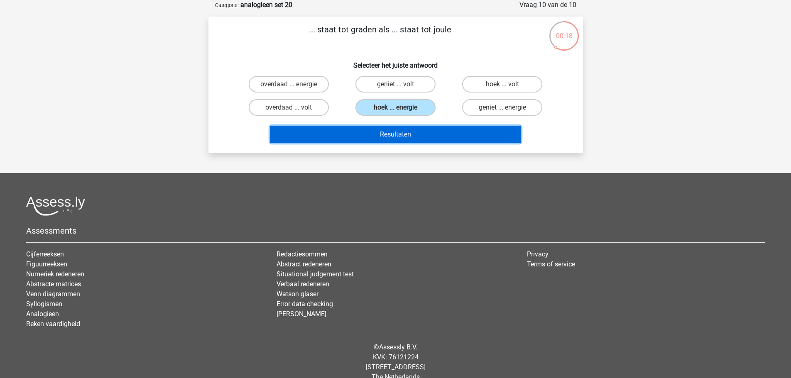
click at [401, 136] on button "Resultaten" at bounding box center [395, 134] width 251 height 17
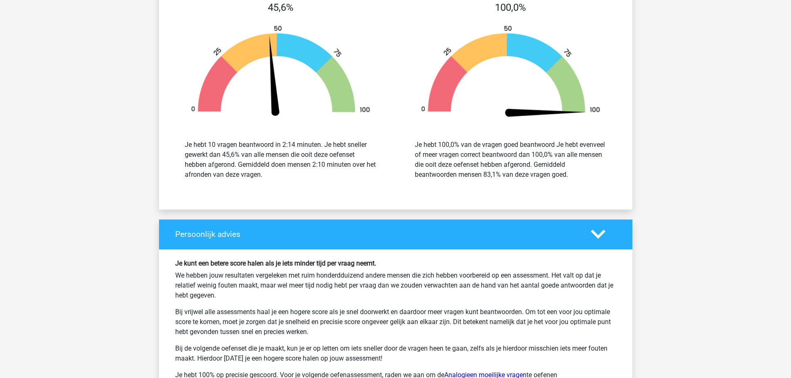
scroll to position [947, 0]
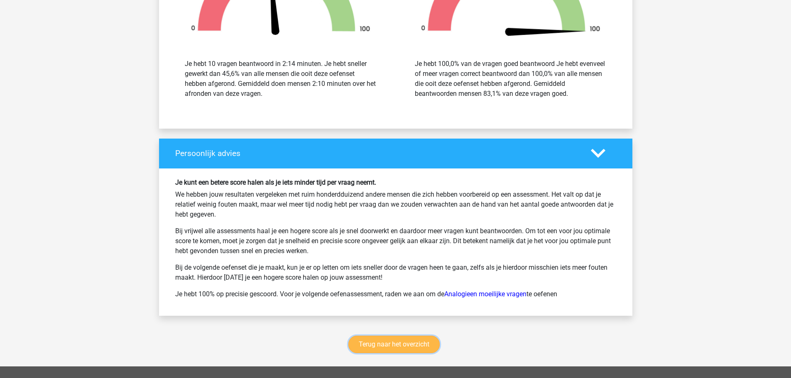
click at [398, 347] on link "Terug naar het overzicht" at bounding box center [393, 344] width 91 height 17
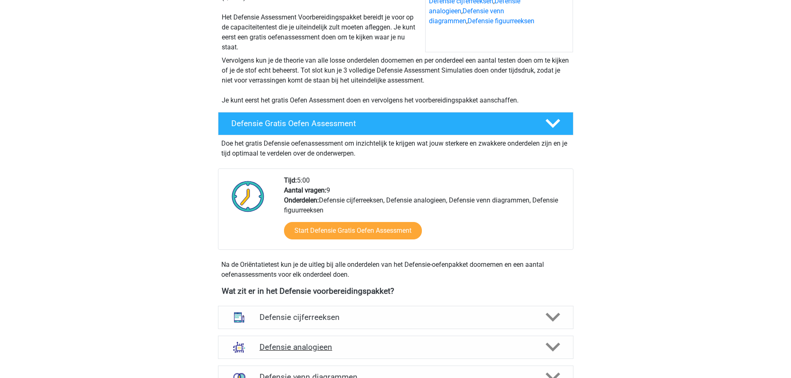
scroll to position [207, 0]
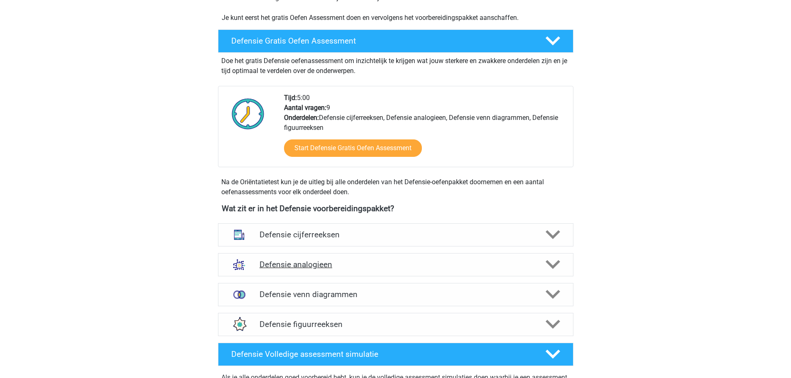
click at [322, 261] on h4 "Defensie analogieen" at bounding box center [395, 265] width 272 height 10
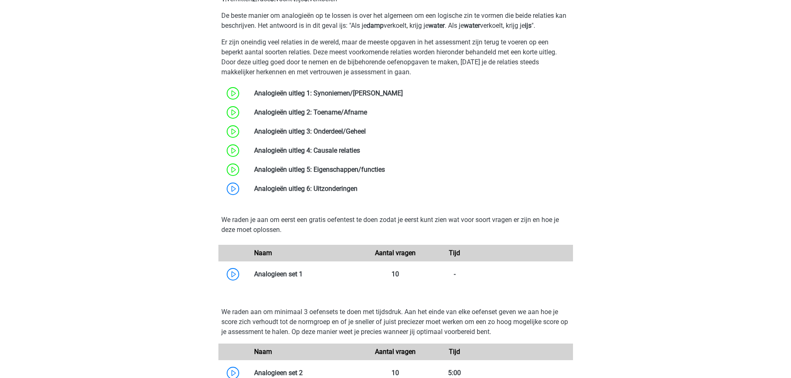
scroll to position [373, 0]
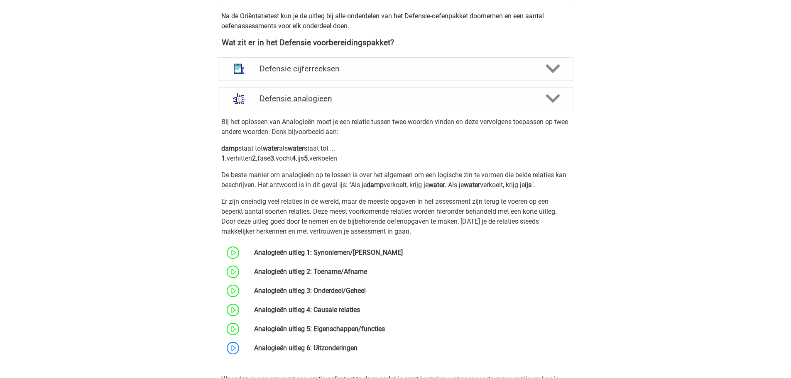
click at [546, 97] on polygon at bounding box center [552, 98] width 15 height 9
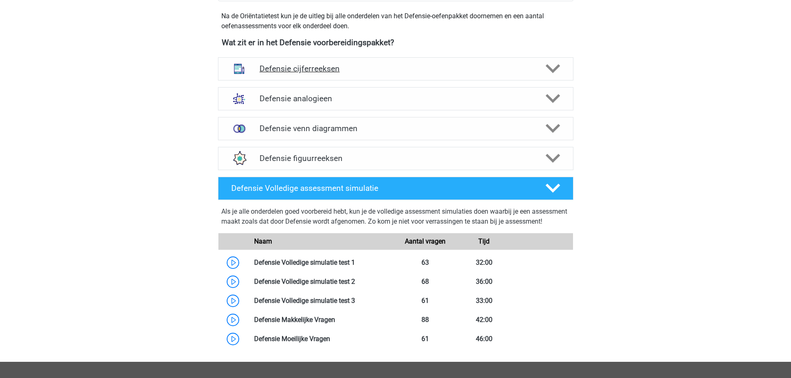
click at [533, 71] on div "Defensie cijferreeksen" at bounding box center [395, 69] width 284 height 10
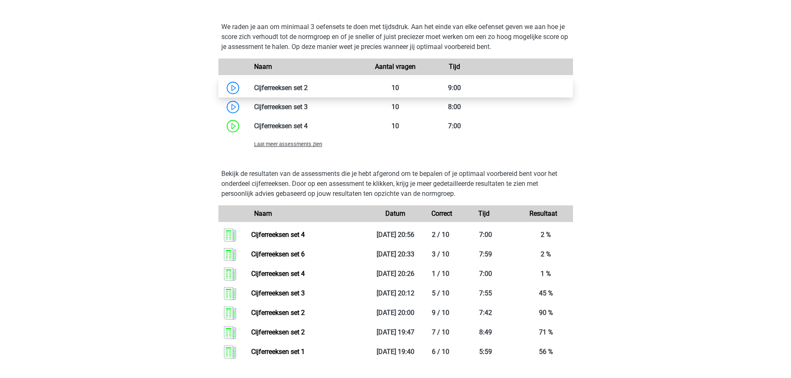
scroll to position [622, 0]
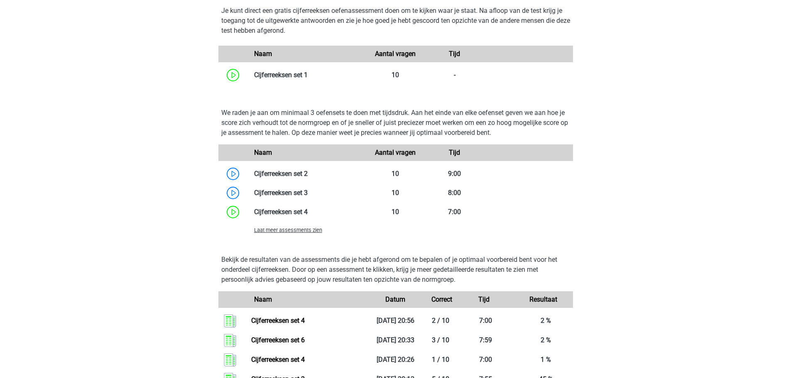
click at [307, 230] on span "Laat meer assessments zien" at bounding box center [288, 230] width 68 height 6
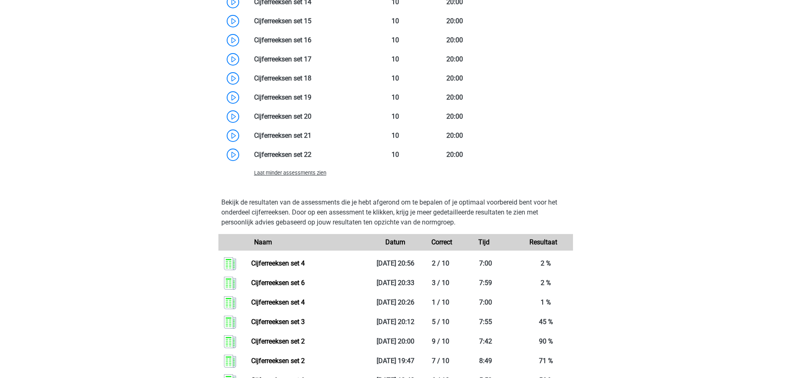
scroll to position [1120, 0]
